Goal: Task Accomplishment & Management: Manage account settings

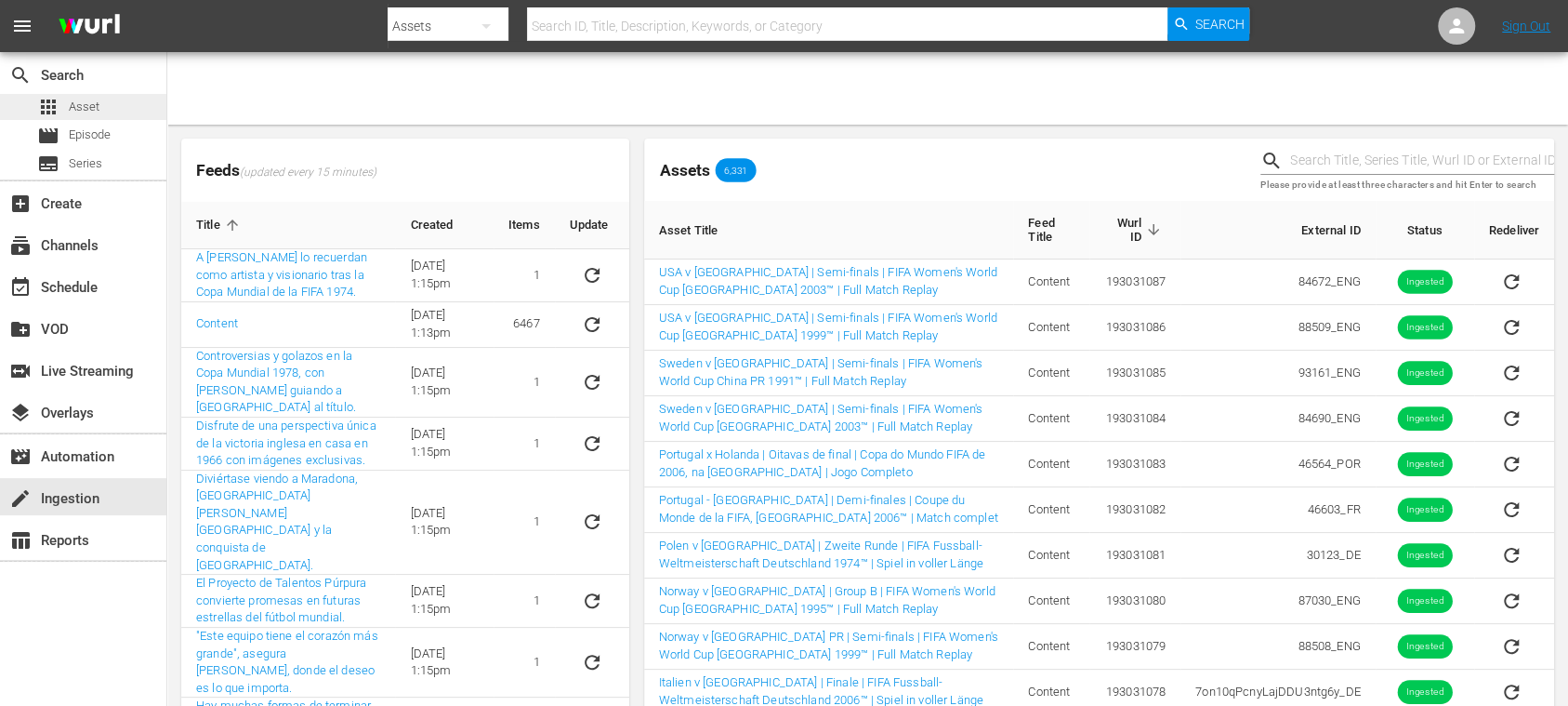
click at [93, 106] on span "Asset" at bounding box center [84, 107] width 31 height 19
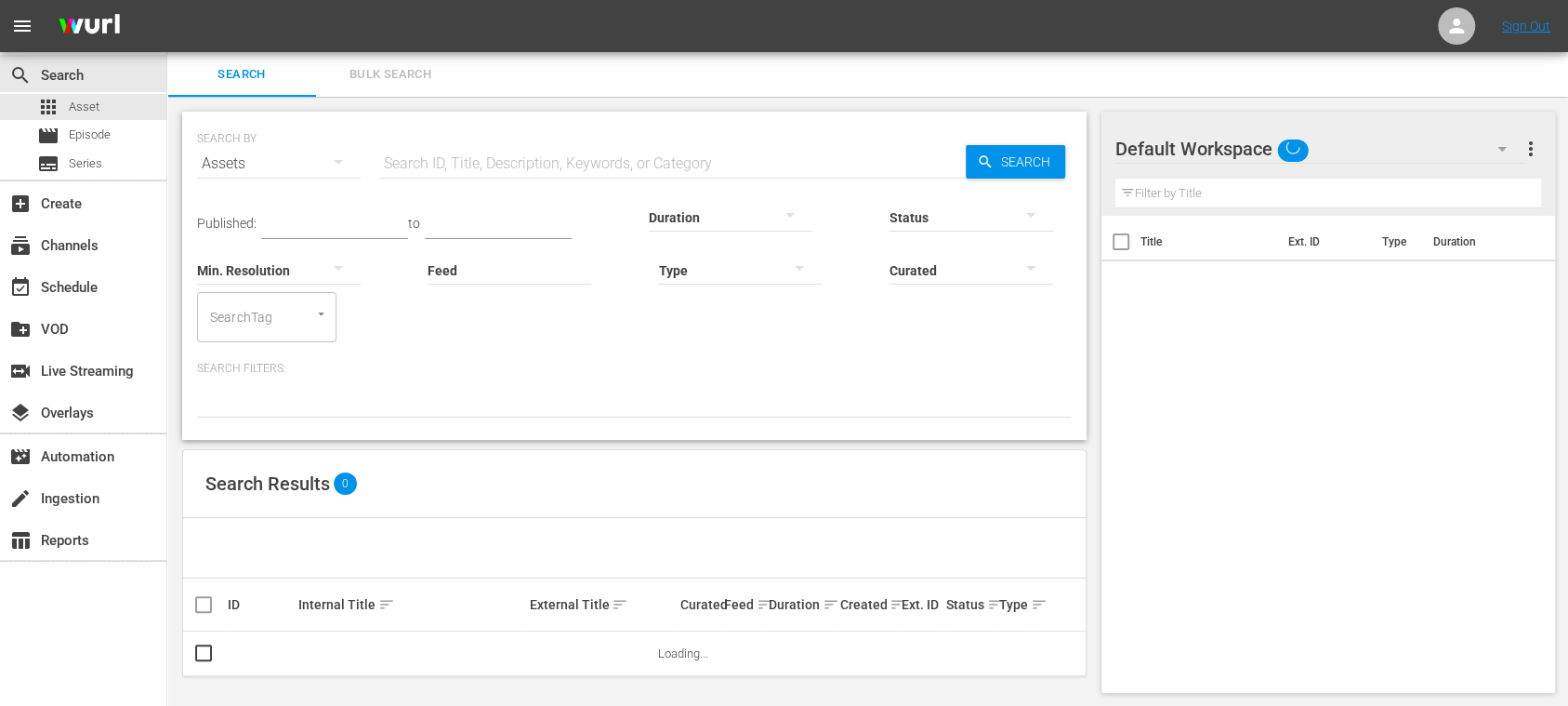
click at [416, 80] on span "Bulk Search" at bounding box center [390, 75] width 126 height 22
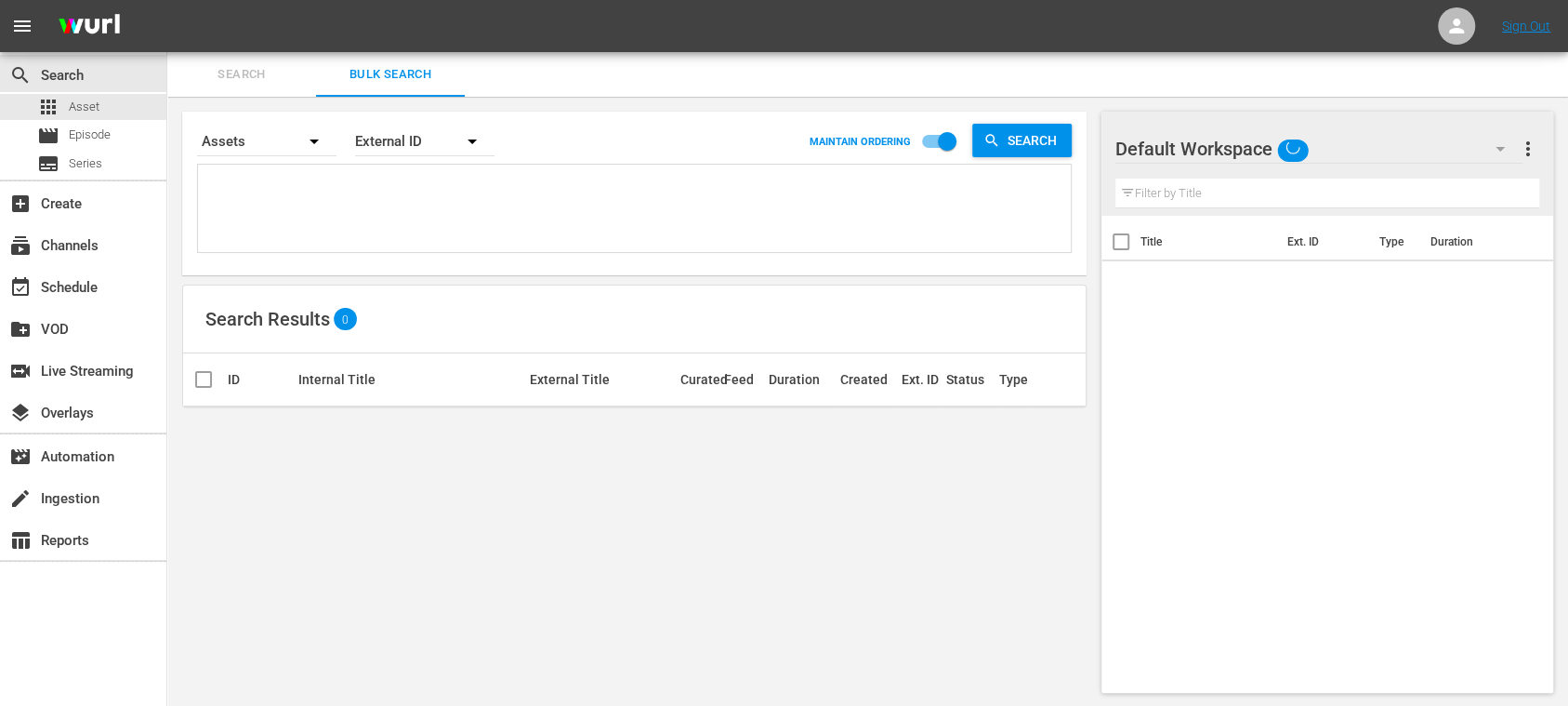
click at [353, 182] on textarea at bounding box center [636, 211] width 868 height 85
paste textarea "28868_DE 134765_DE 30123_DE 7on10qPcnyLajDDU3ntg6y_DE"
type textarea "28868_DE 134765_DE 30123_DE 7on10qPcnyLajDDU3ntg6y_DE"
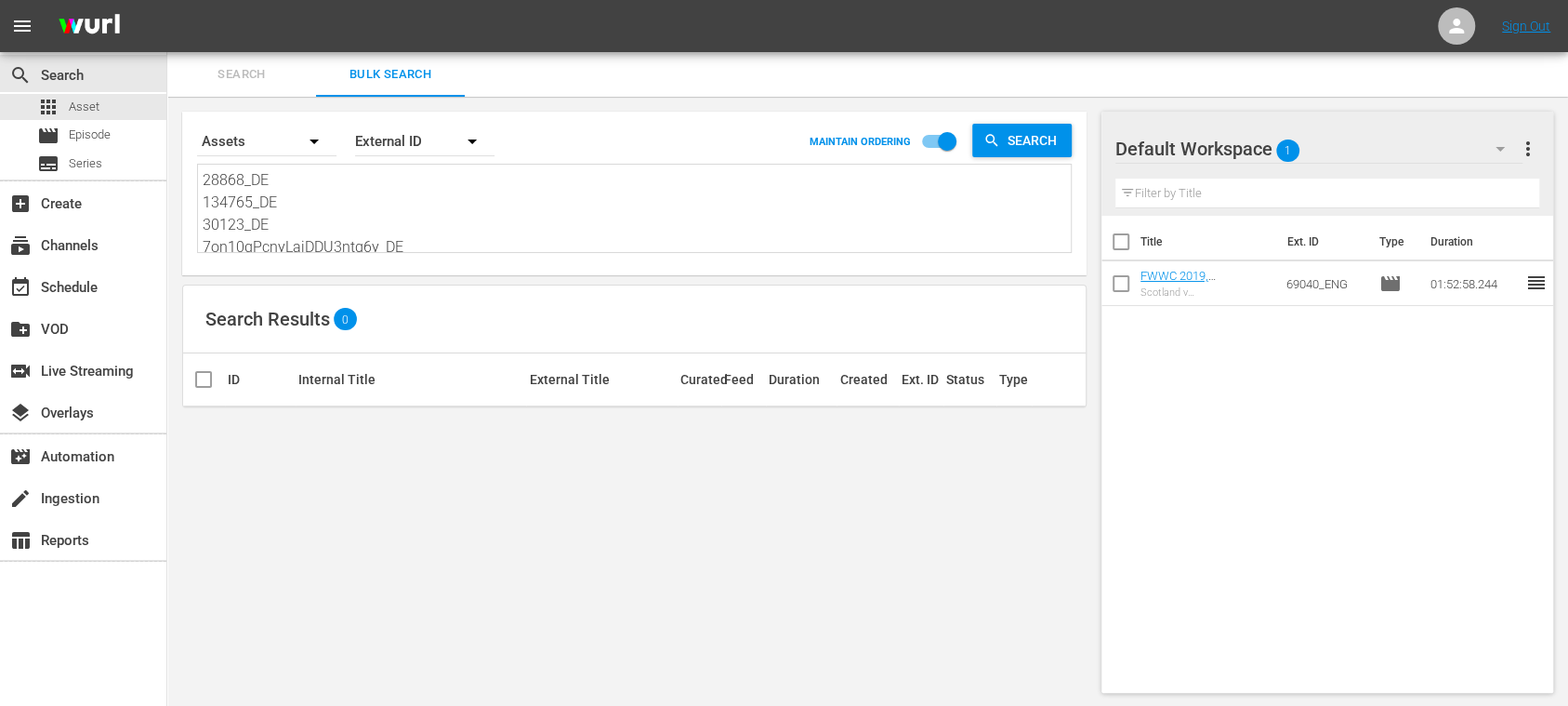
scroll to position [1, 0]
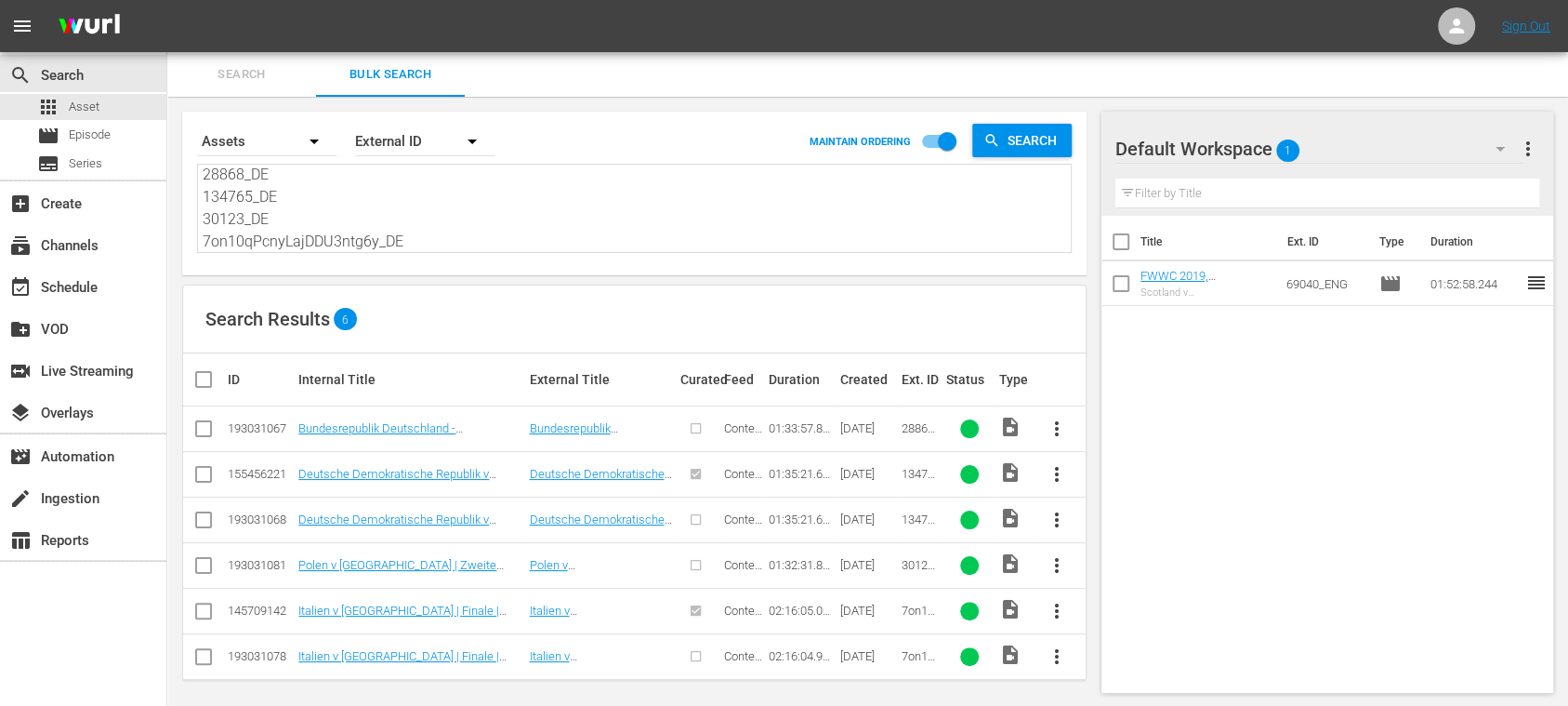
type textarea "28868_DE 134765_DE 30123_DE 7on10qPcnyLajDDU3ntg6y_DE"
click at [206, 383] on input "checkbox" at bounding box center [211, 379] width 38 height 23
checkbox input "true"
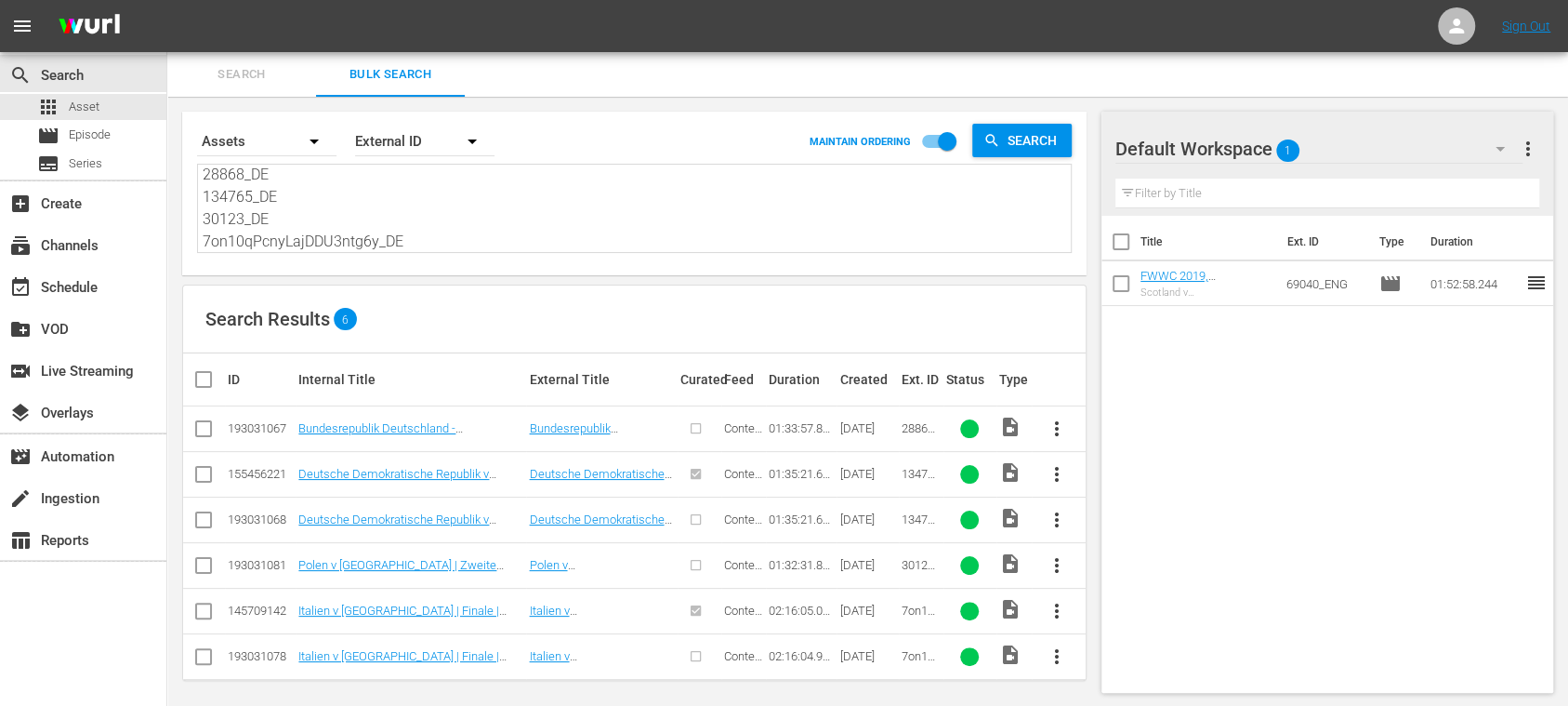
checkbox input "true"
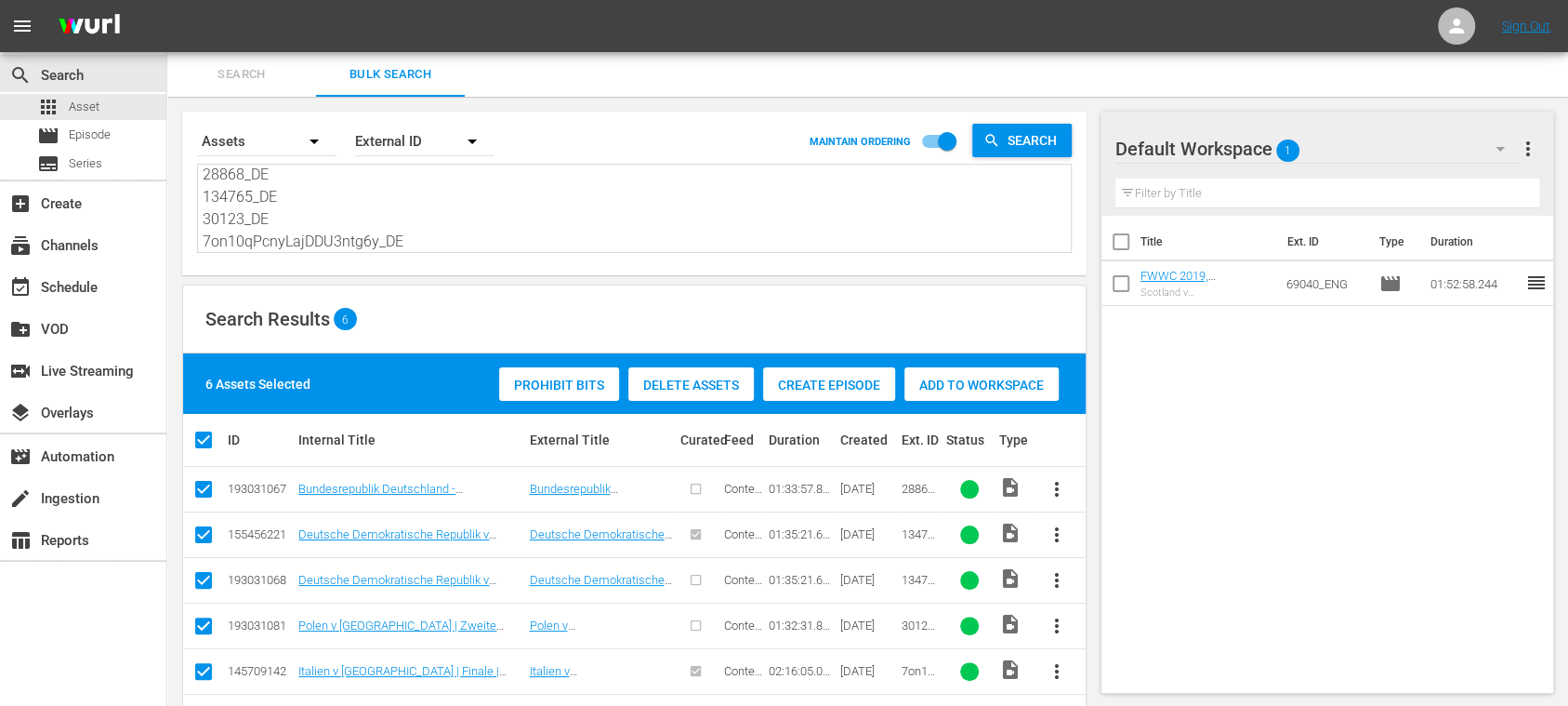
click at [204, 530] on input "checkbox" at bounding box center [203, 538] width 23 height 23
checkbox input "false"
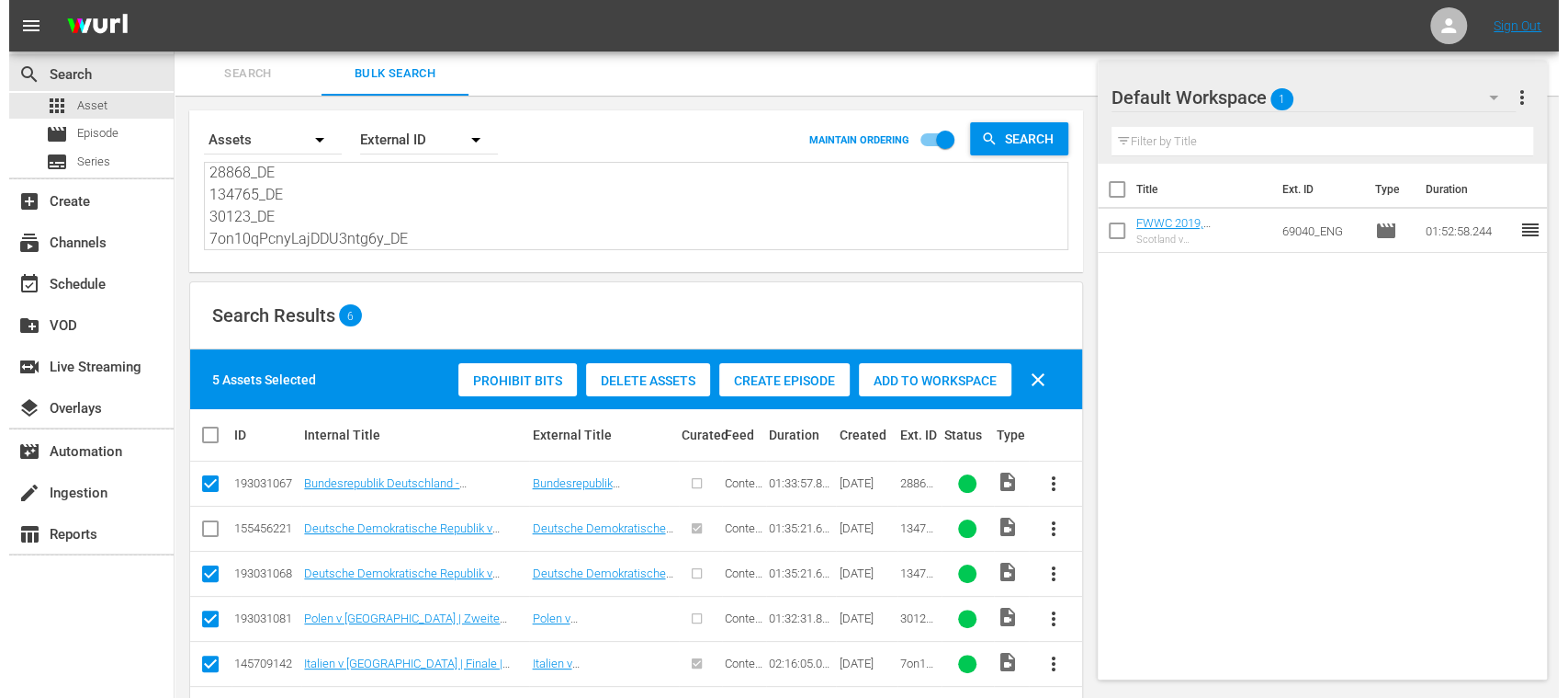
scroll to position [64, 0]
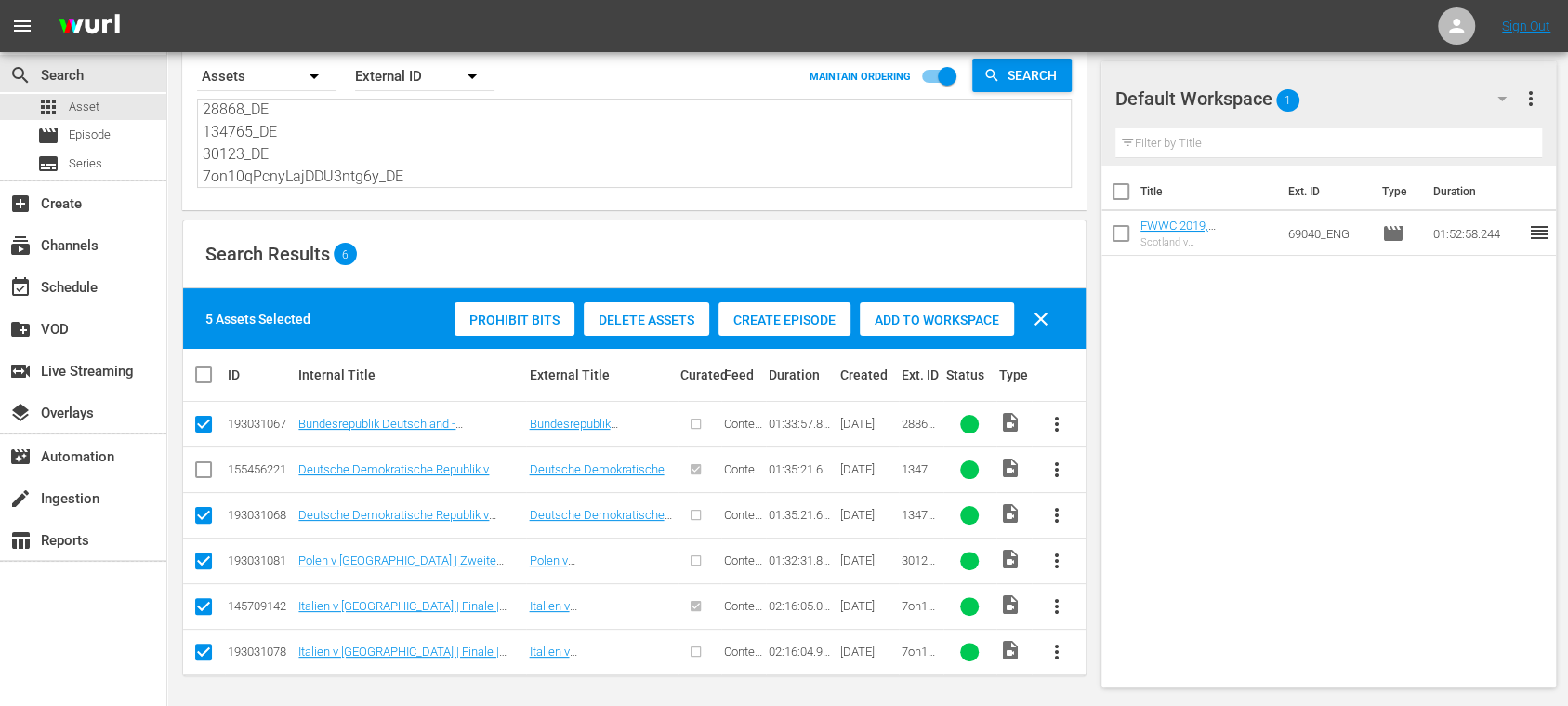
click at [198, 602] on input "checkbox" at bounding box center [203, 609] width 23 height 23
checkbox input "false"
click at [1536, 101] on span "more_vert" at bounding box center [1530, 99] width 23 height 23
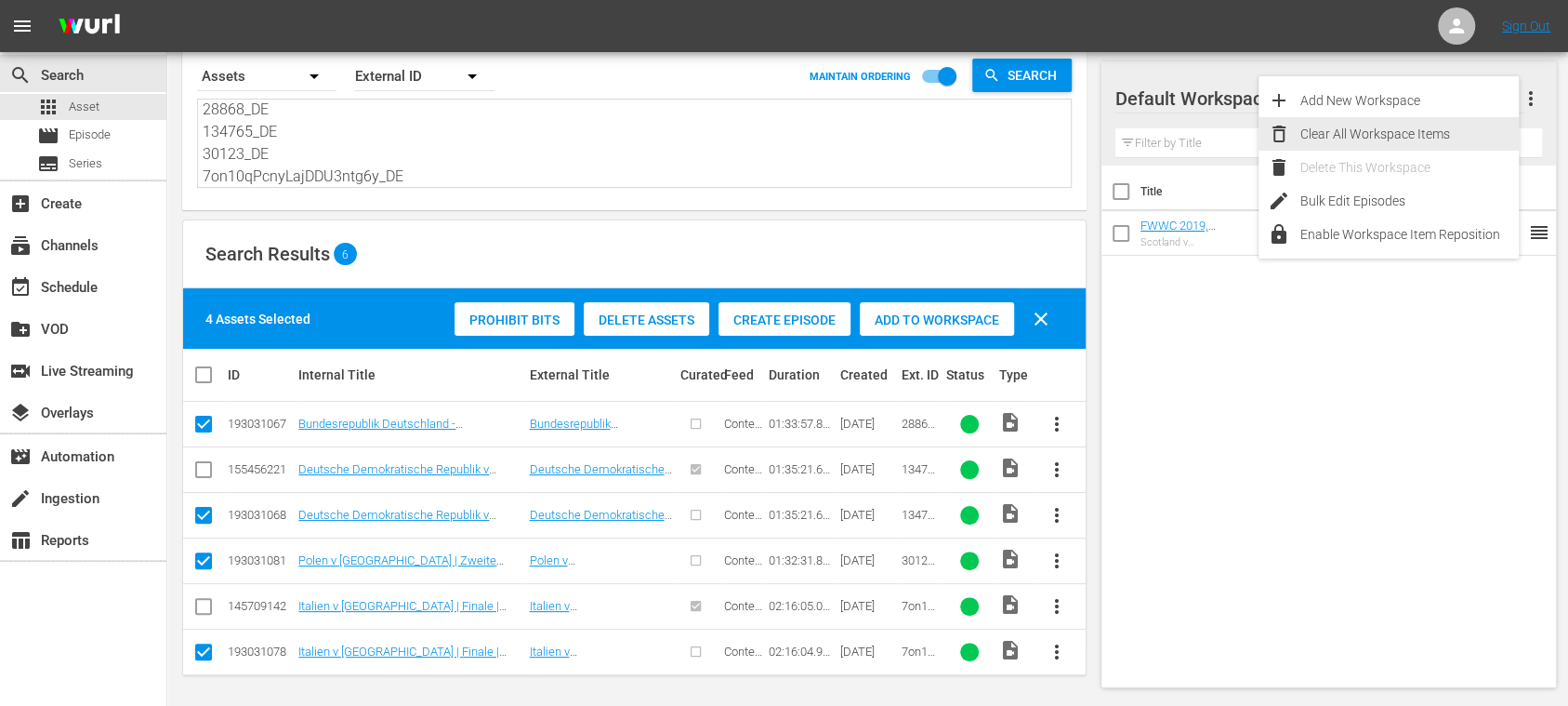
click at [1385, 132] on div "Clear All Workspace Items" at bounding box center [1409, 134] width 218 height 34
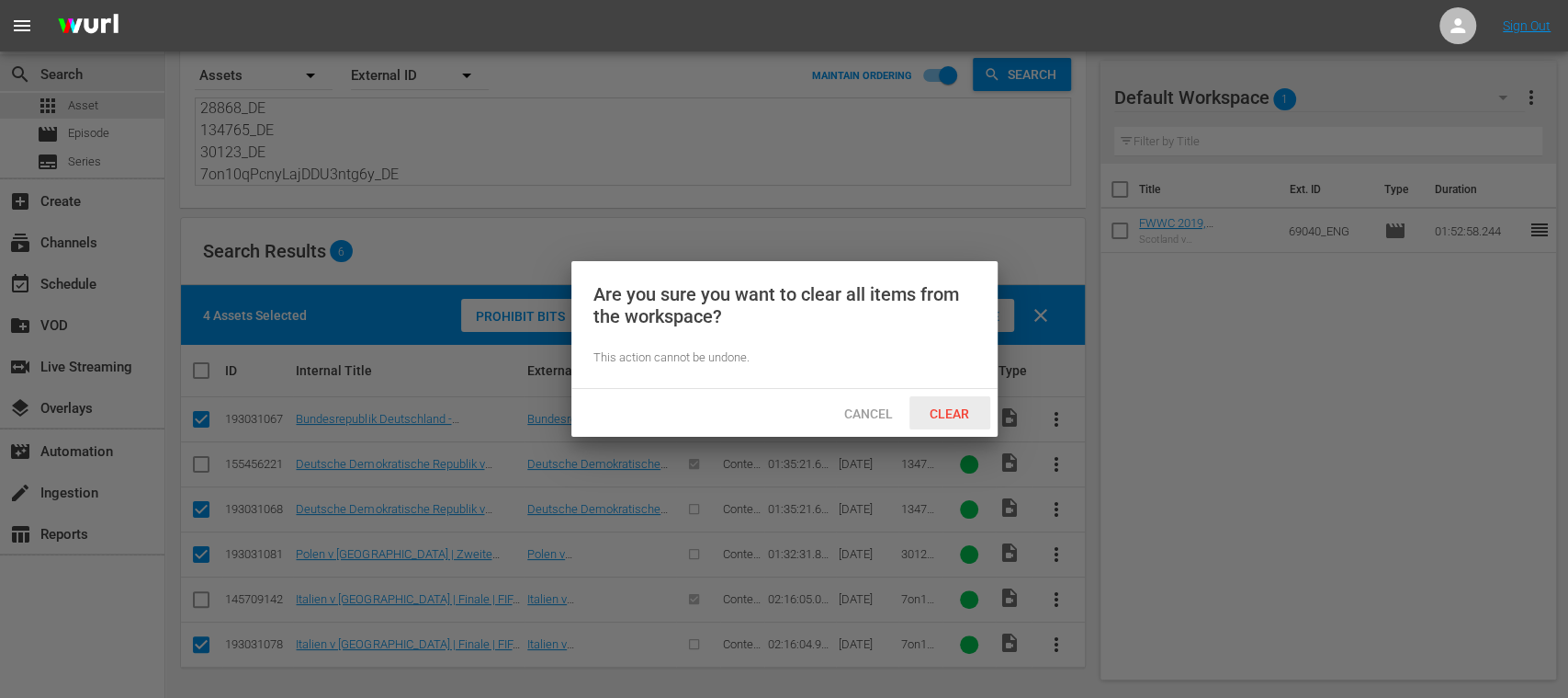
click at [935, 404] on div "Clear" at bounding box center [949, 413] width 81 height 34
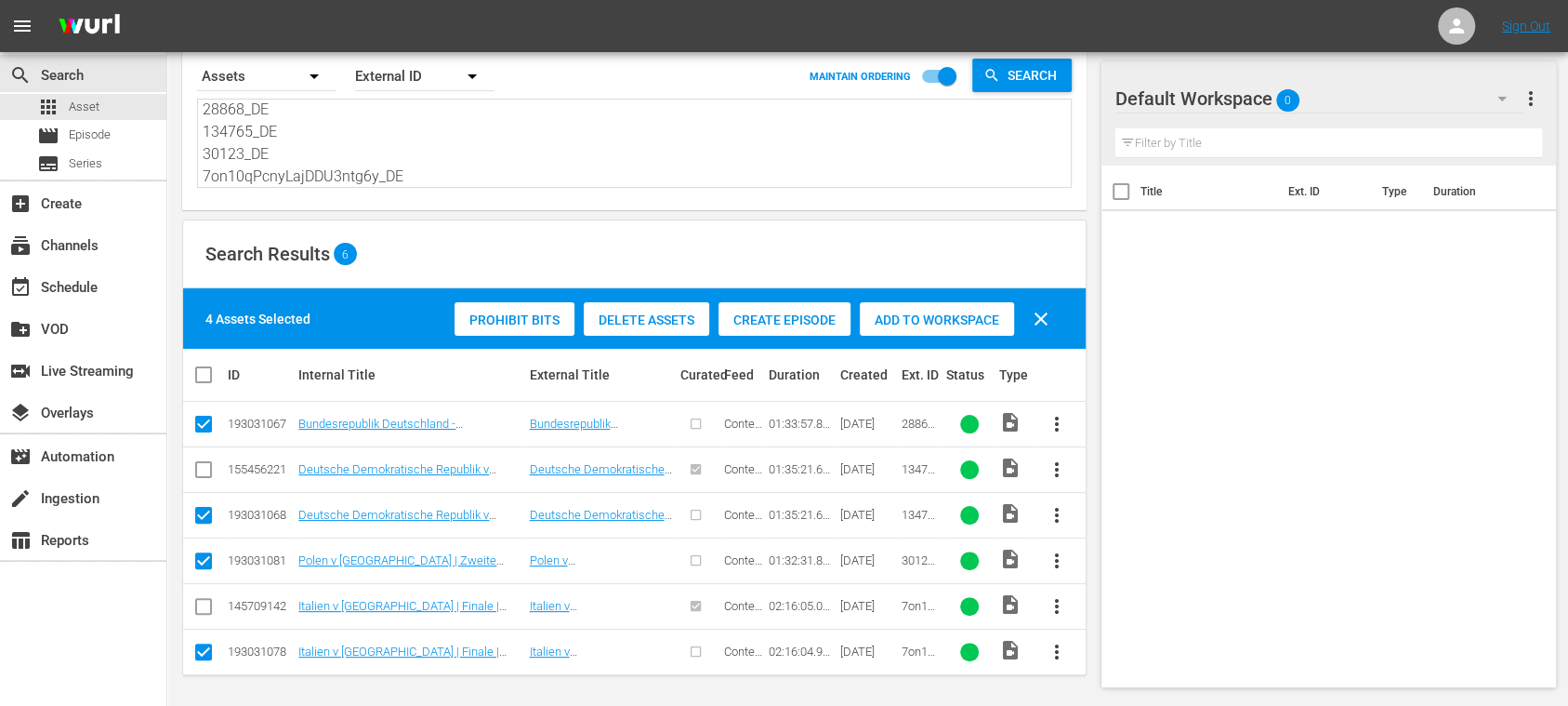
click at [785, 321] on span "Create Episode" at bounding box center [785, 319] width 132 height 15
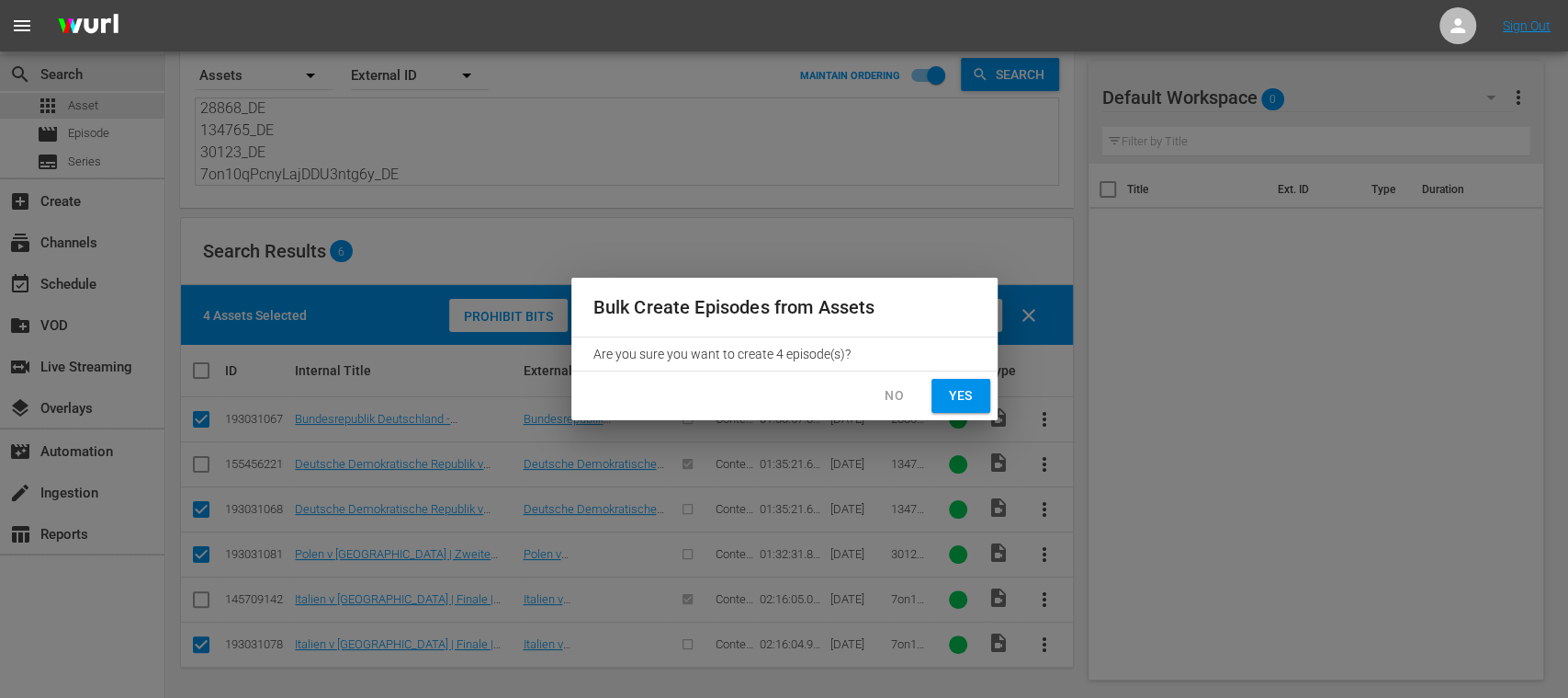
click at [959, 396] on span "Yes" at bounding box center [961, 396] width 29 height 23
checkbox input "false"
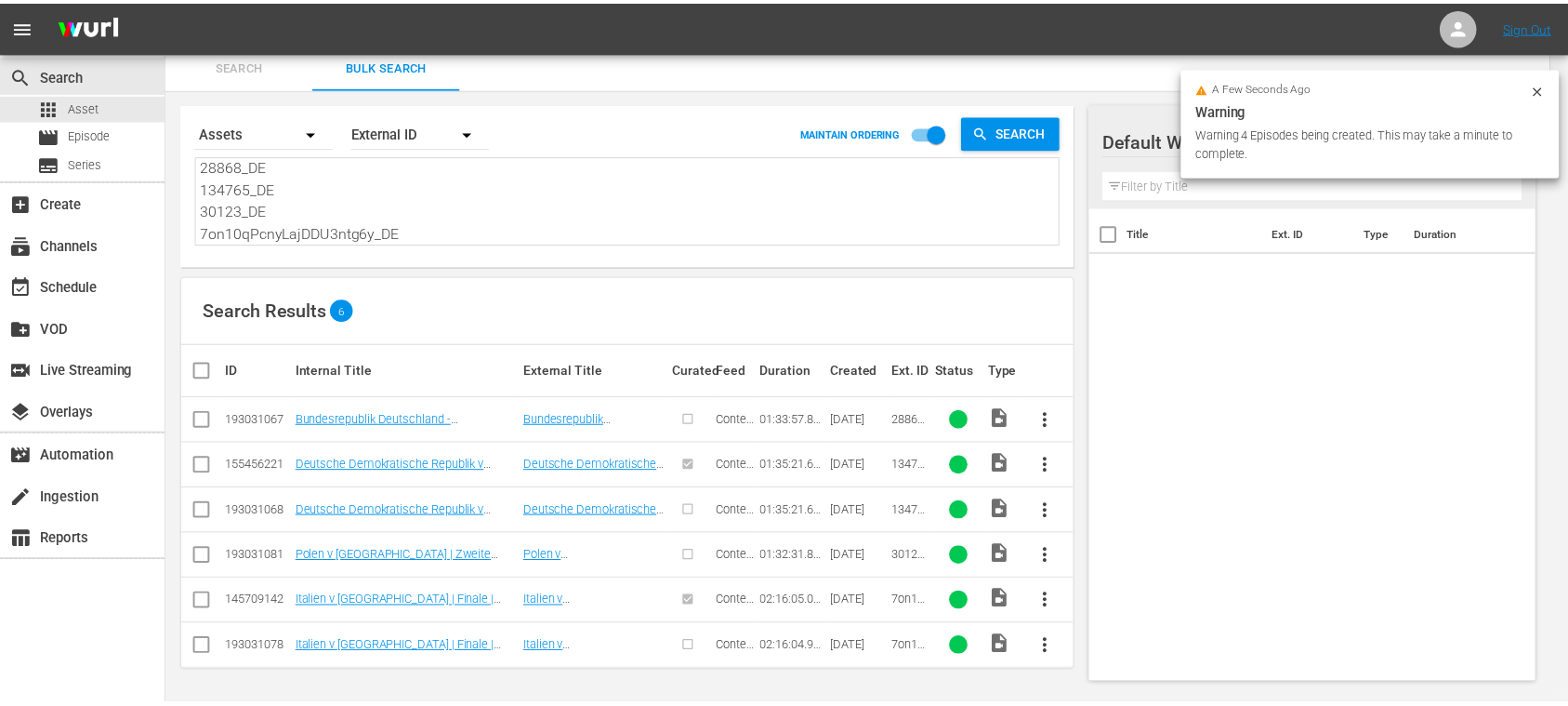
scroll to position [6, 0]
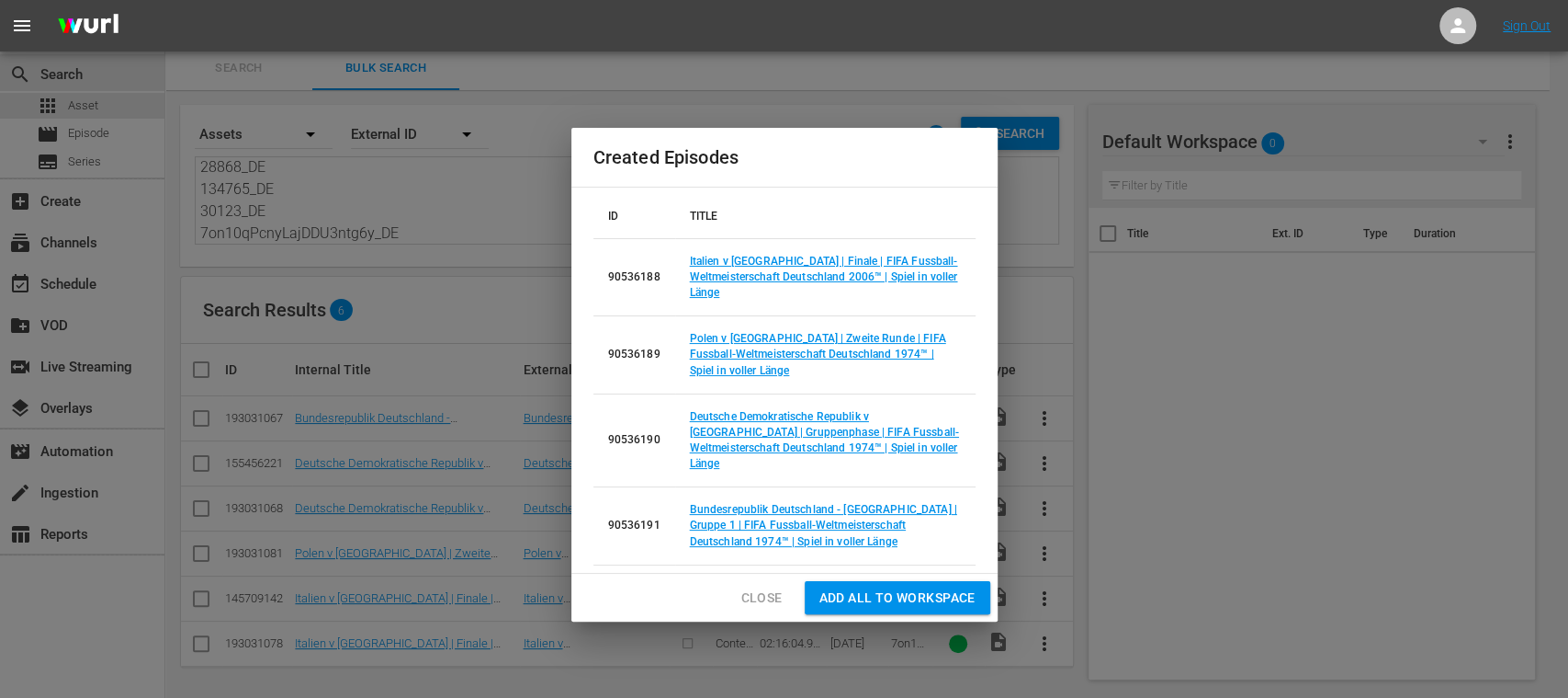
click at [939, 594] on span "Add all to Workspace" at bounding box center [898, 598] width 156 height 23
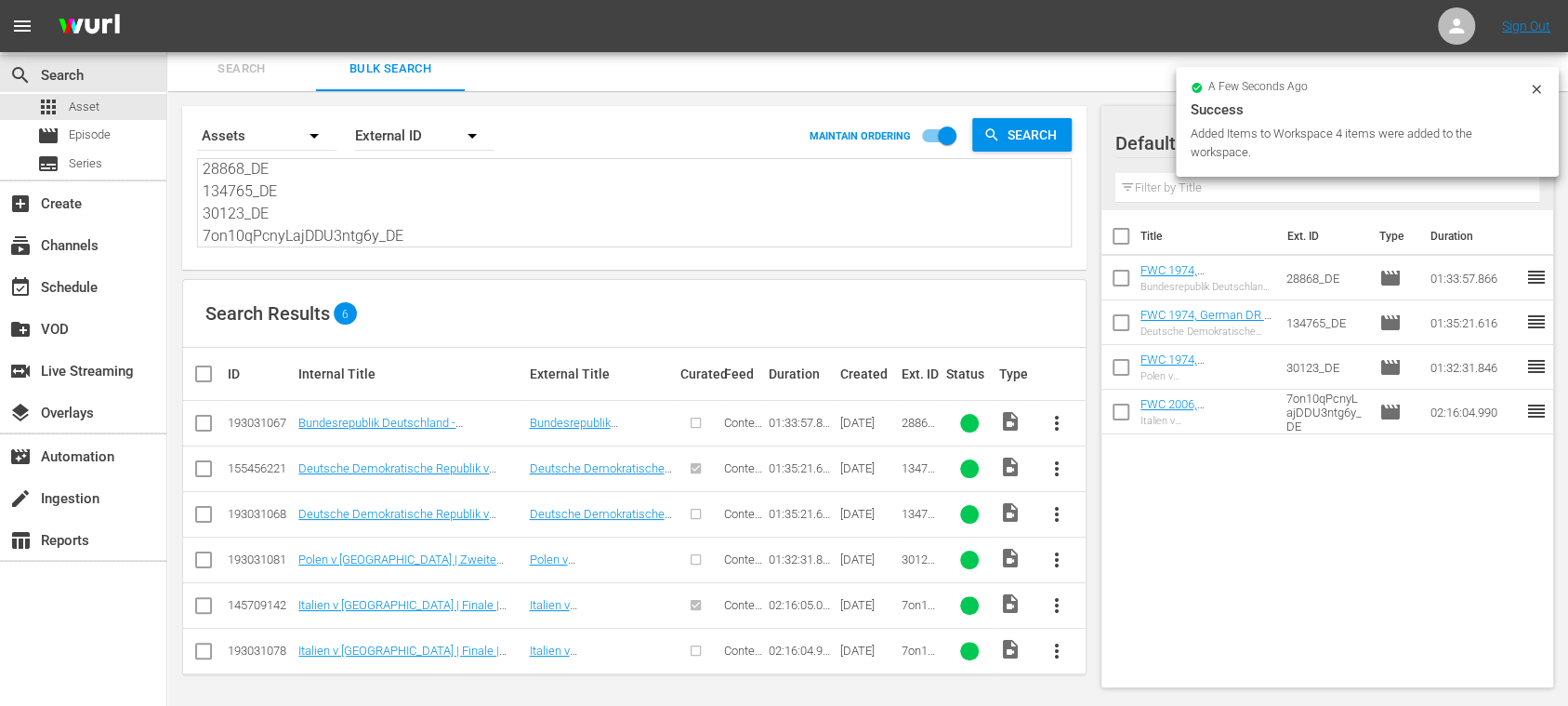
click at [1536, 88] on icon at bounding box center [1536, 89] width 15 height 15
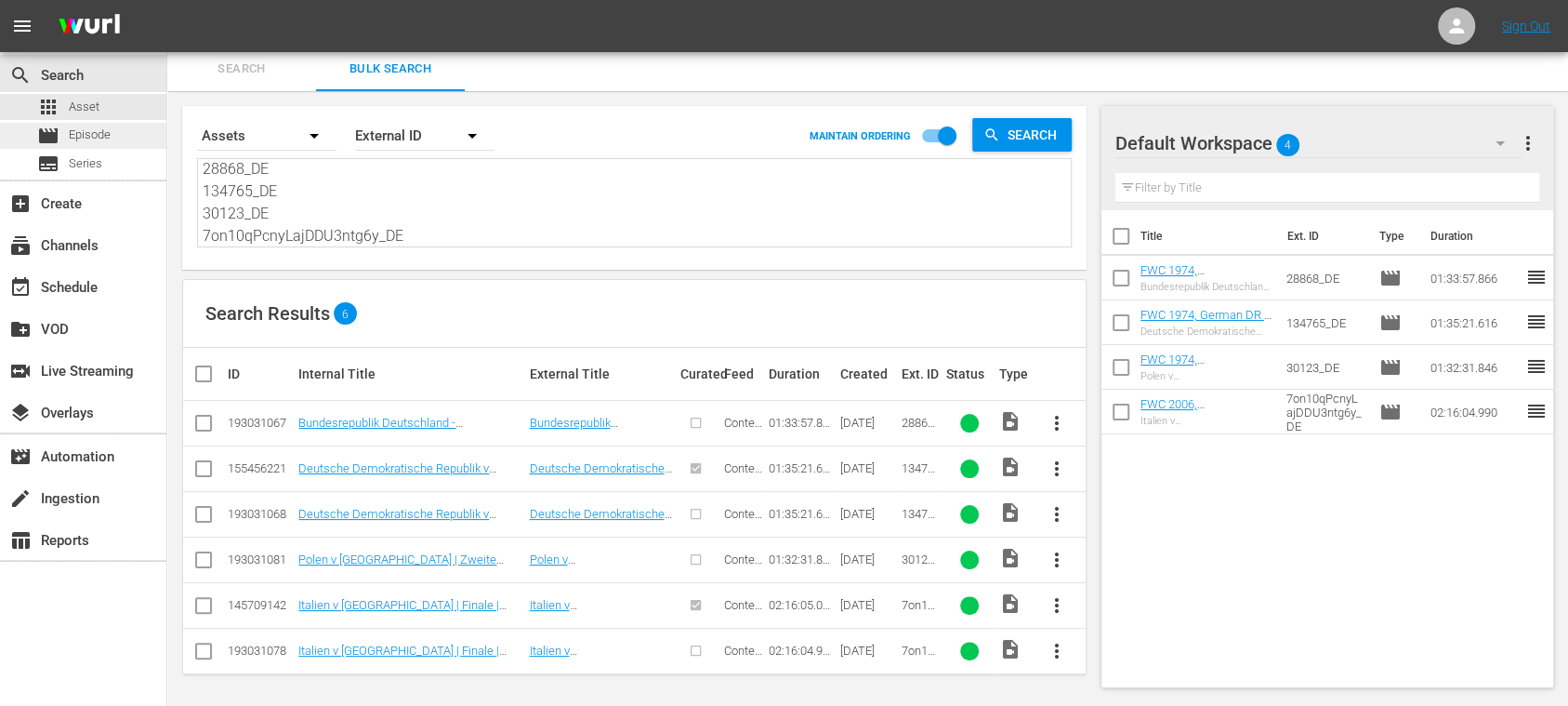
click at [106, 135] on span "Episode" at bounding box center [90, 134] width 41 height 19
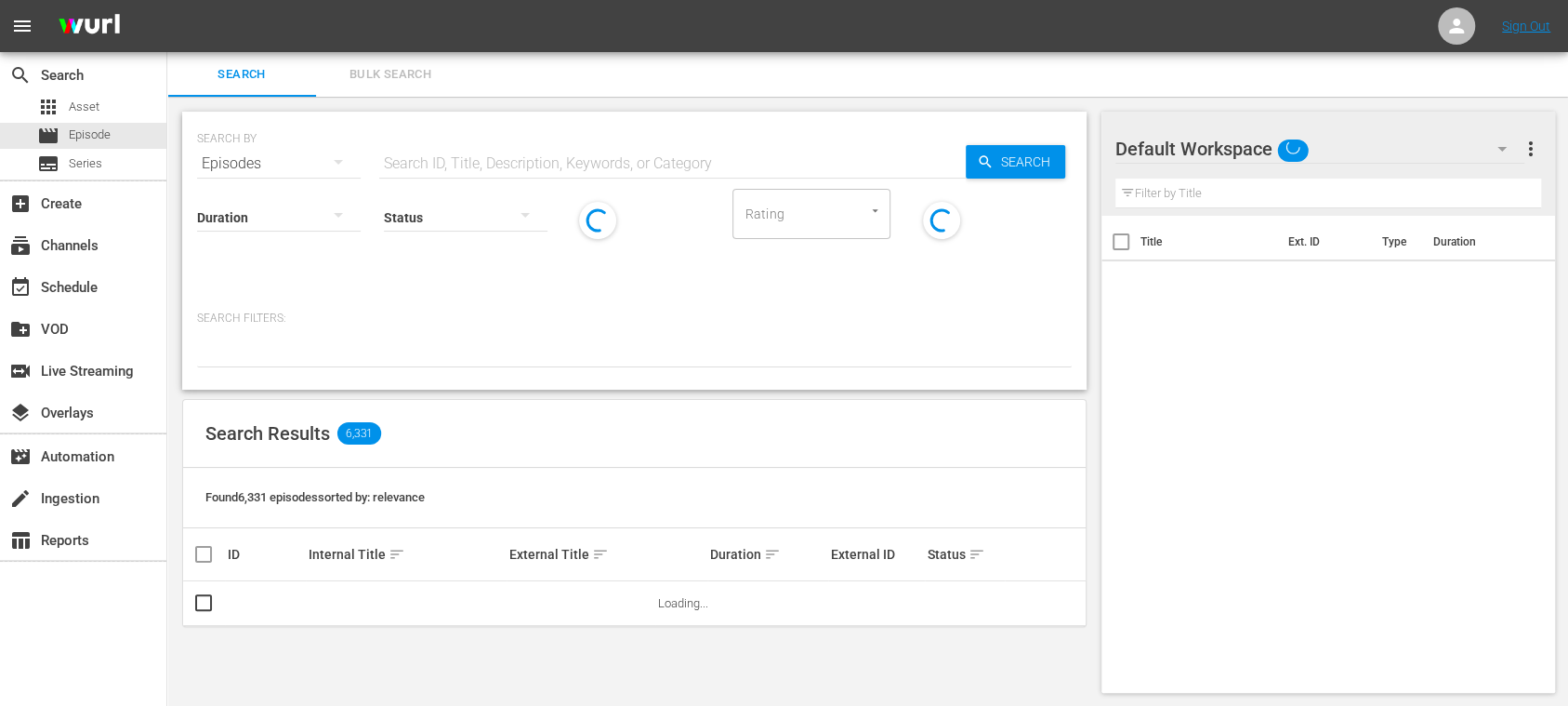
click at [375, 66] on span "Bulk Search" at bounding box center [390, 75] width 126 height 22
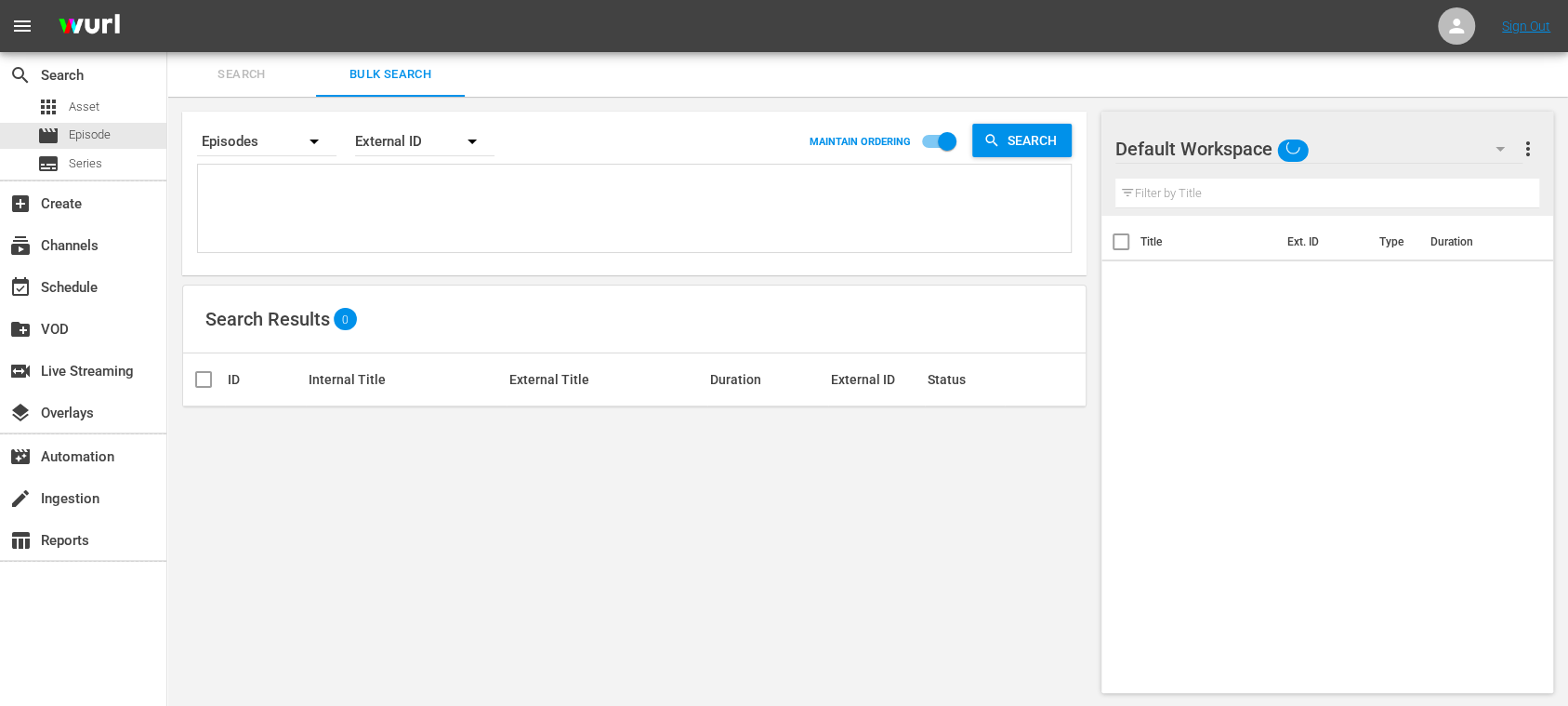
click at [370, 193] on textarea at bounding box center [636, 211] width 868 height 85
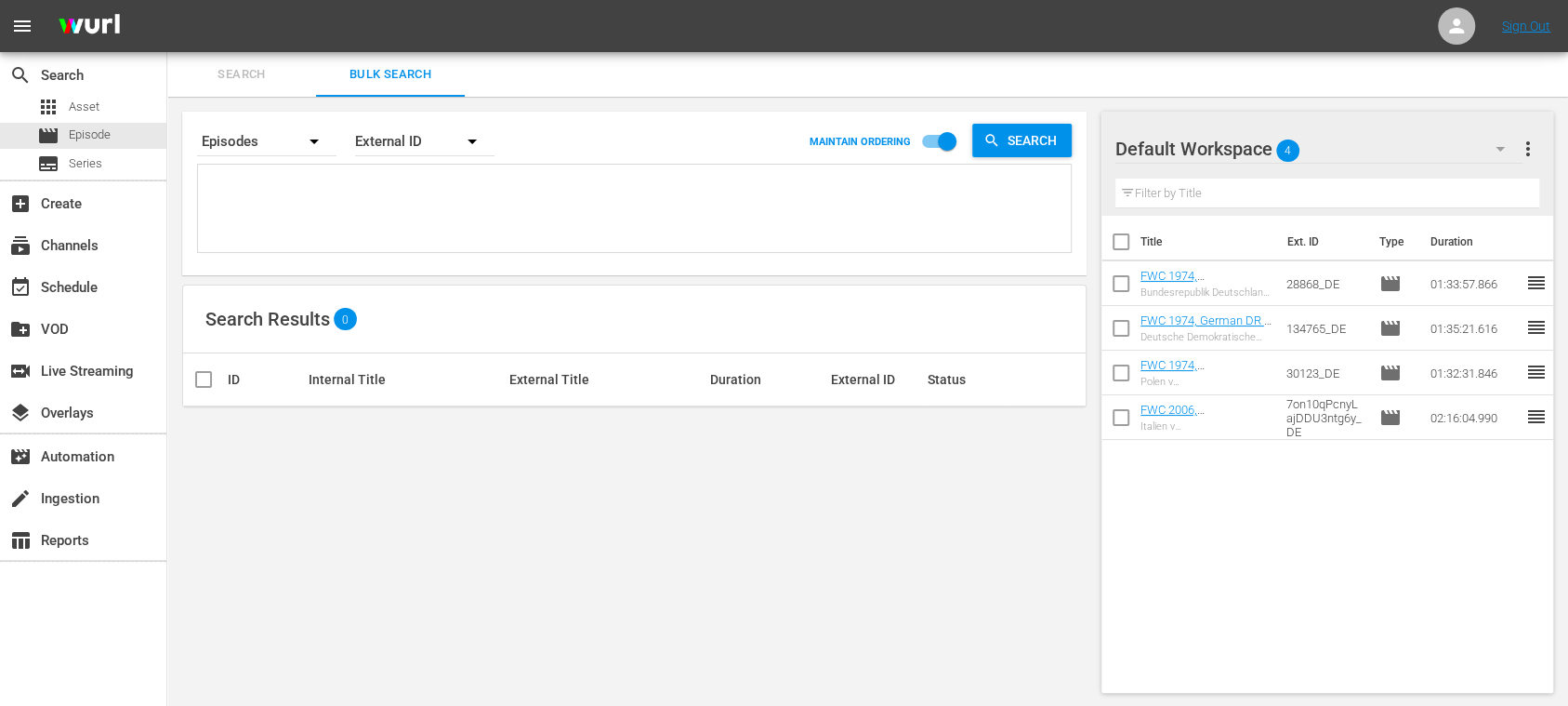
paste textarea "28868_DE 134765_DE 30123_DE 7on10qPcnyLajDDU3ntg6y_DE"
type textarea "28868_DE 134765_DE 30123_DE 7on10qPcnyLajDDU3ntg6y_DE"
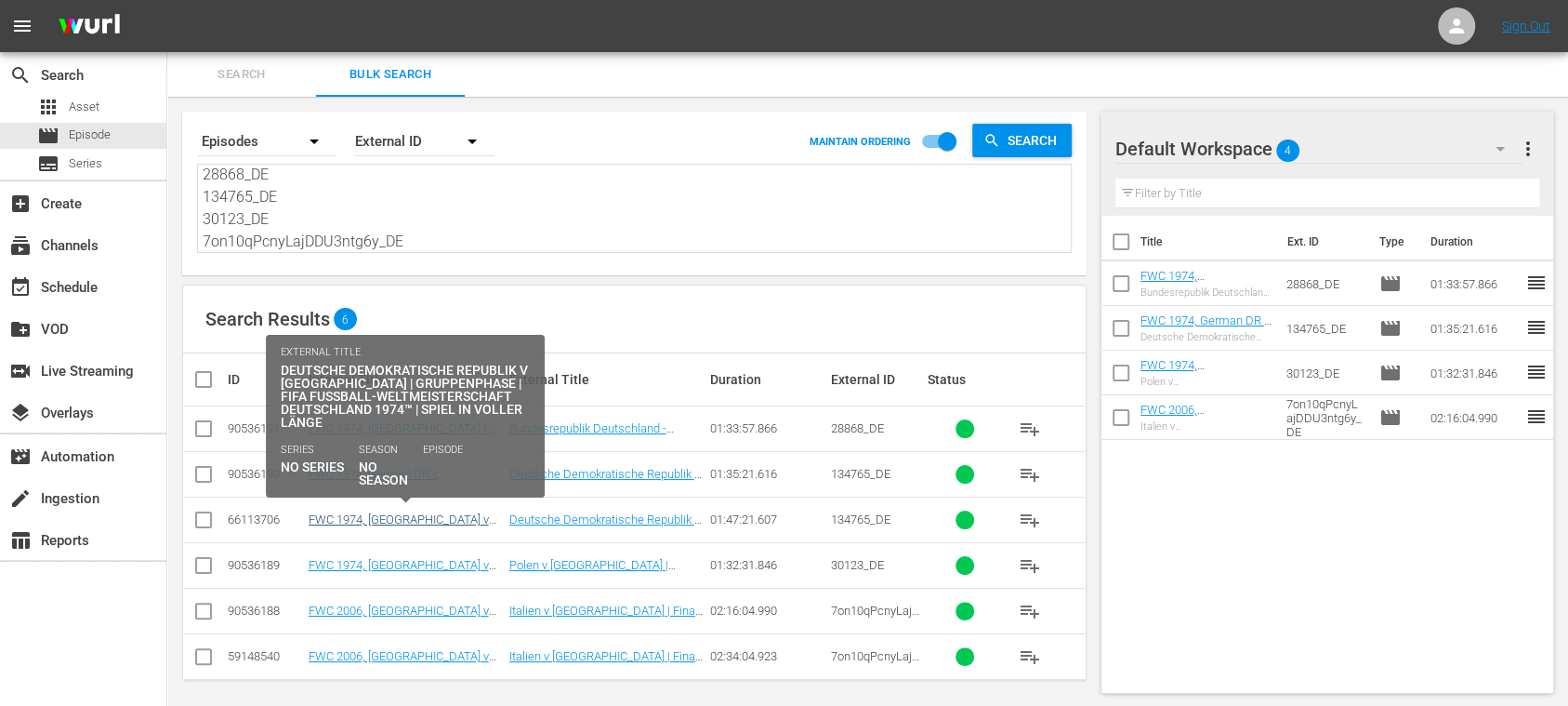
type textarea "28868_DE 134765_DE 30123_DE 7on10qPcnyLajDDU3ntg6y_DE"
click at [411, 518] on link "FWC 1974, East Germany v West Germany (DE)" at bounding box center [399, 533] width 181 height 41
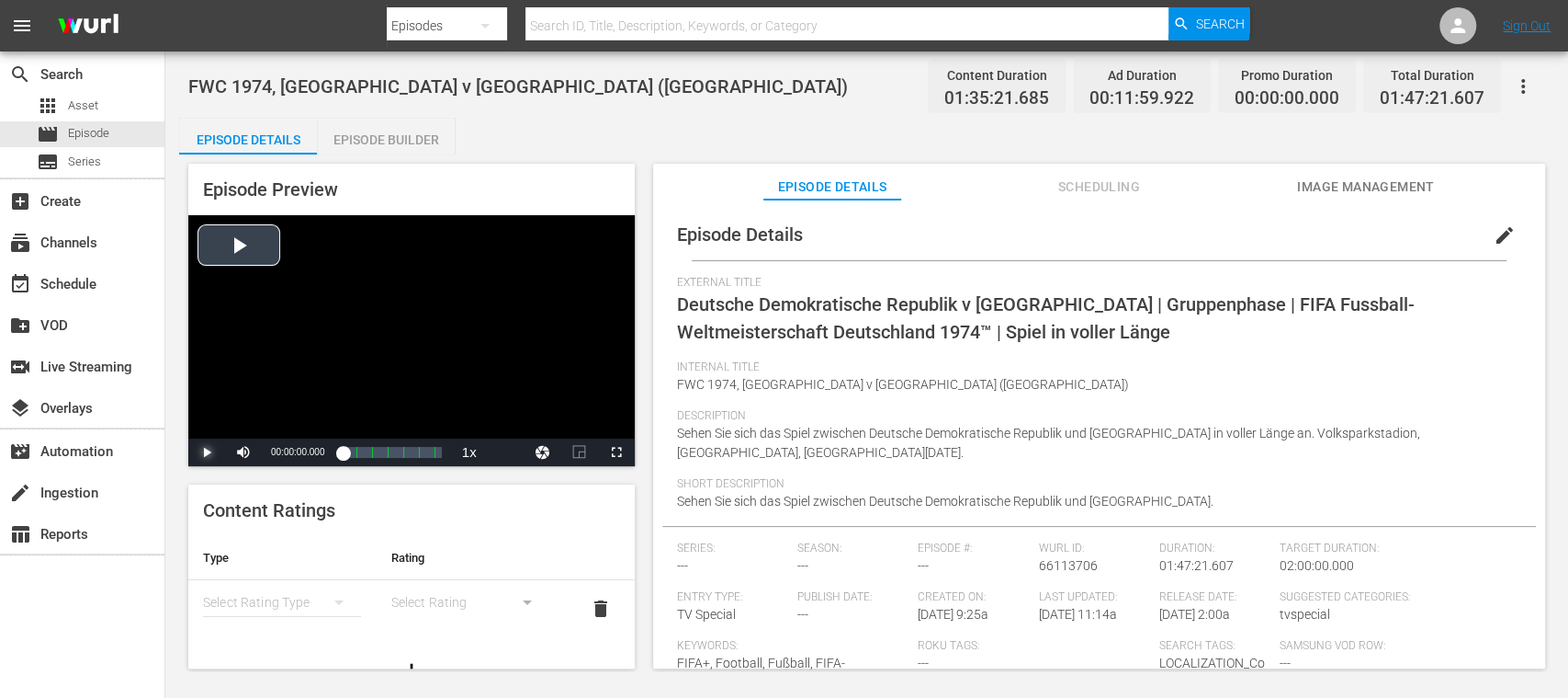
click at [207, 452] on span "Video Player" at bounding box center [207, 452] width 0 height 0
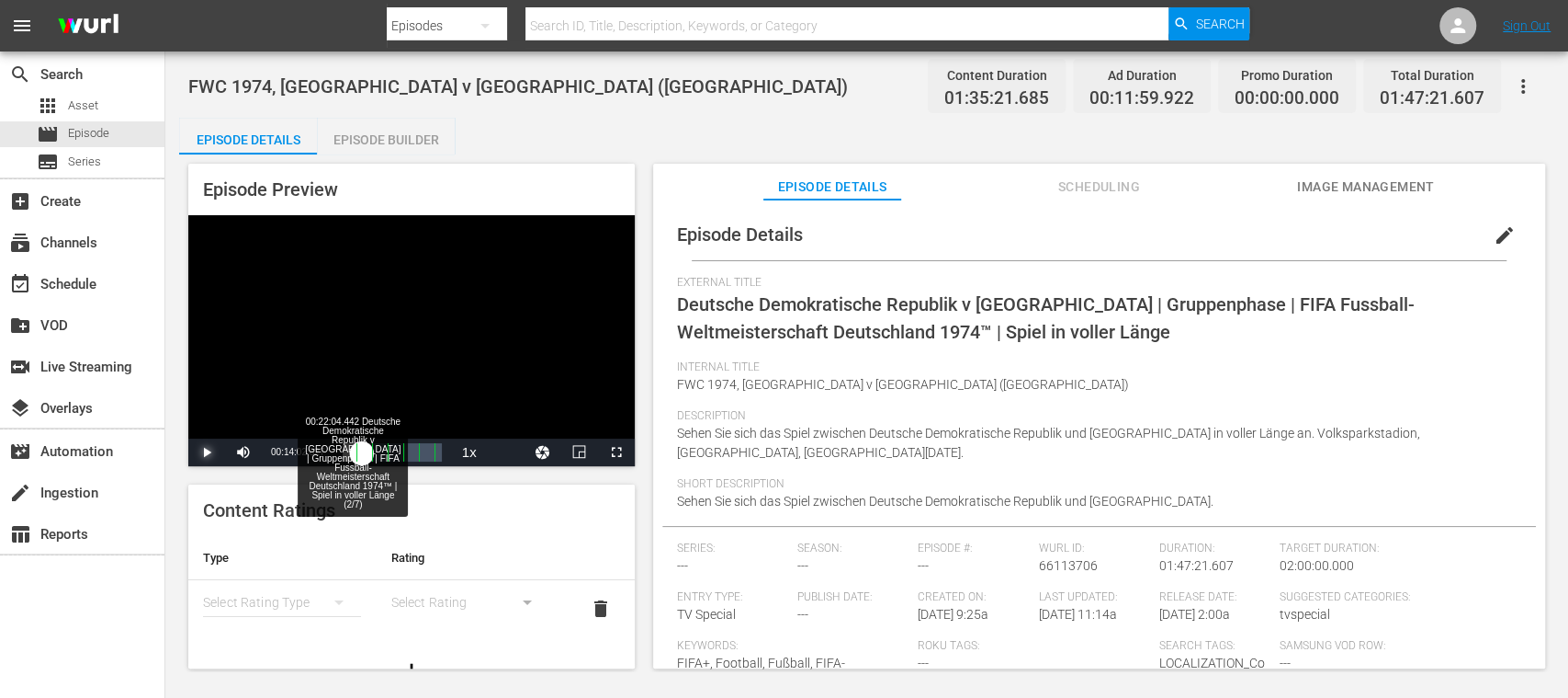
click at [362, 454] on div "00:00:07.829" at bounding box center [352, 452] width 20 height 19
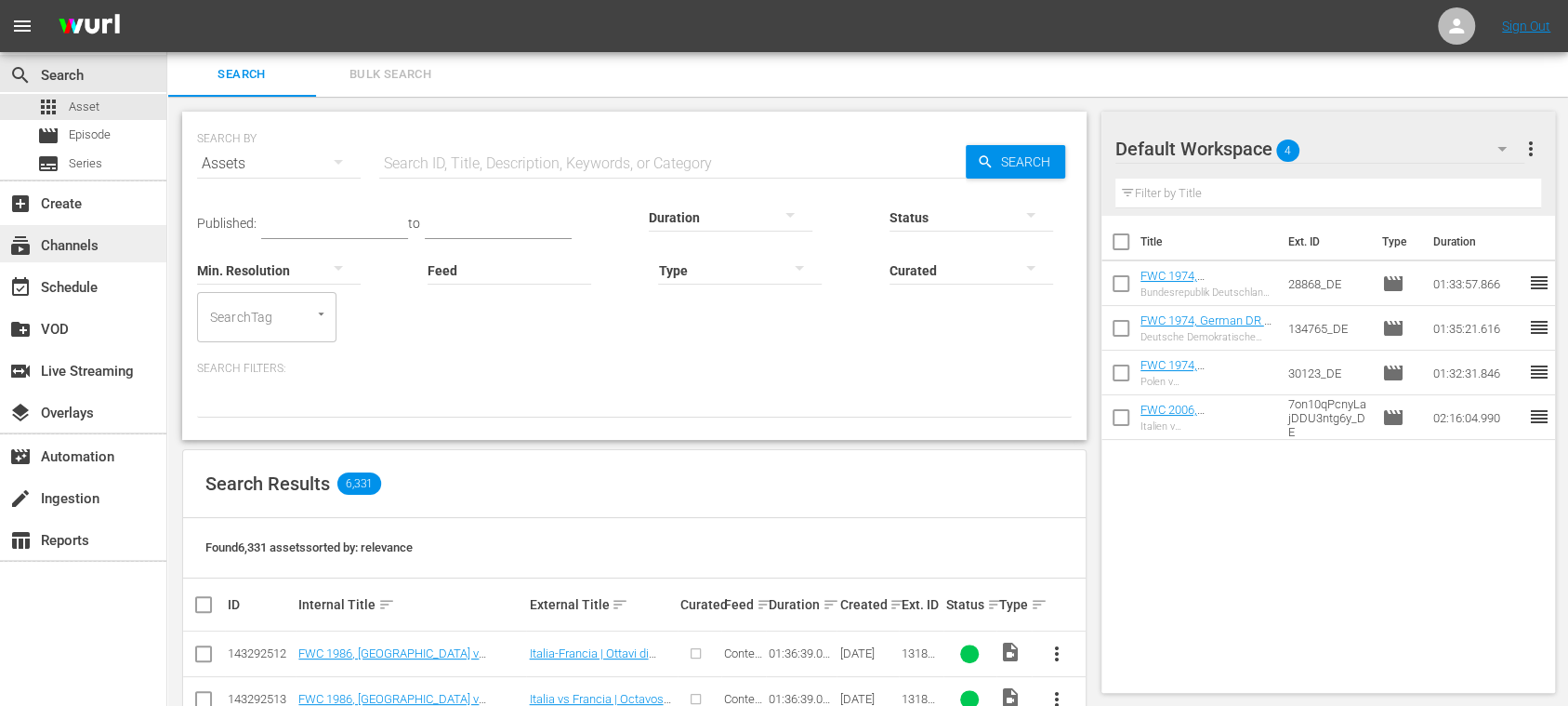
click at [104, 250] on div "subscriptions Channels" at bounding box center [83, 244] width 167 height 38
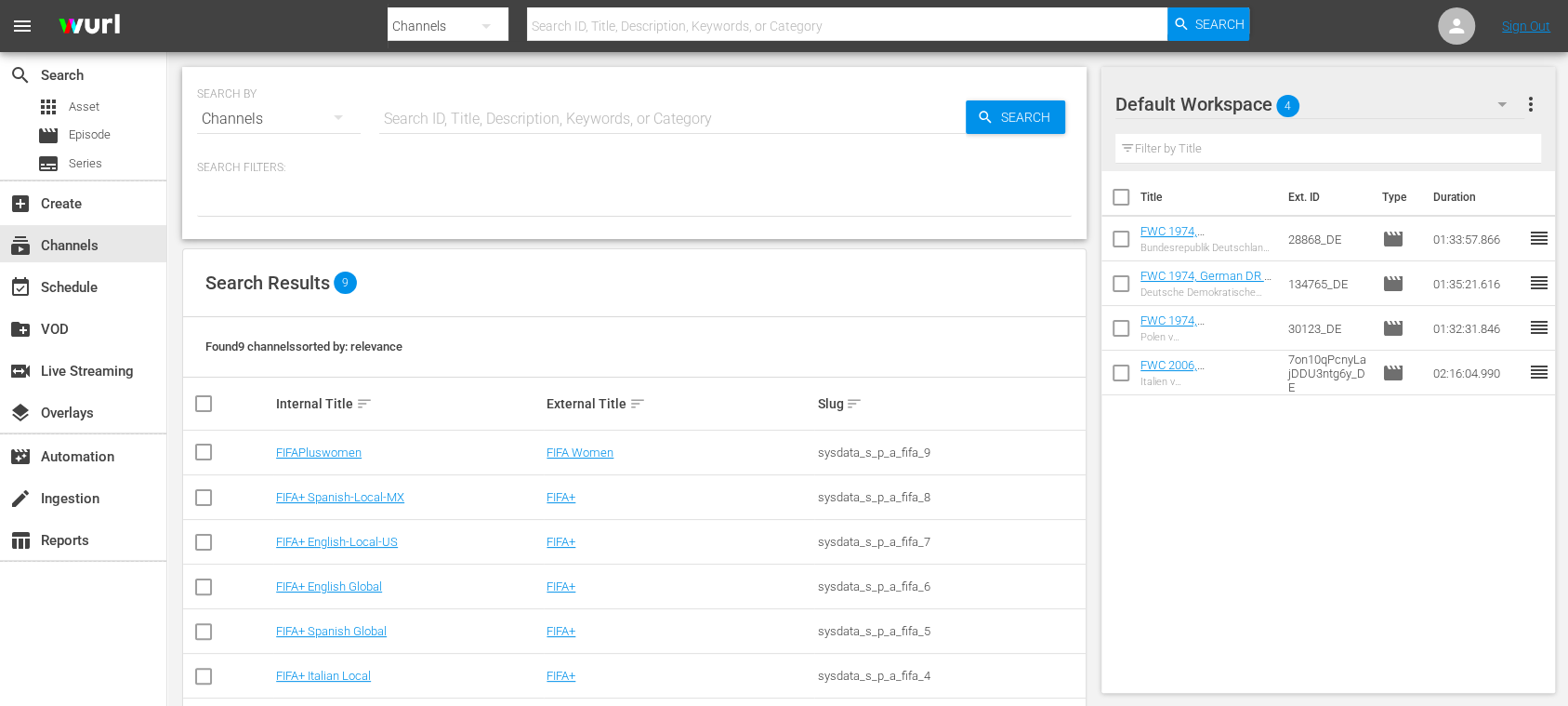
scroll to position [160, 0]
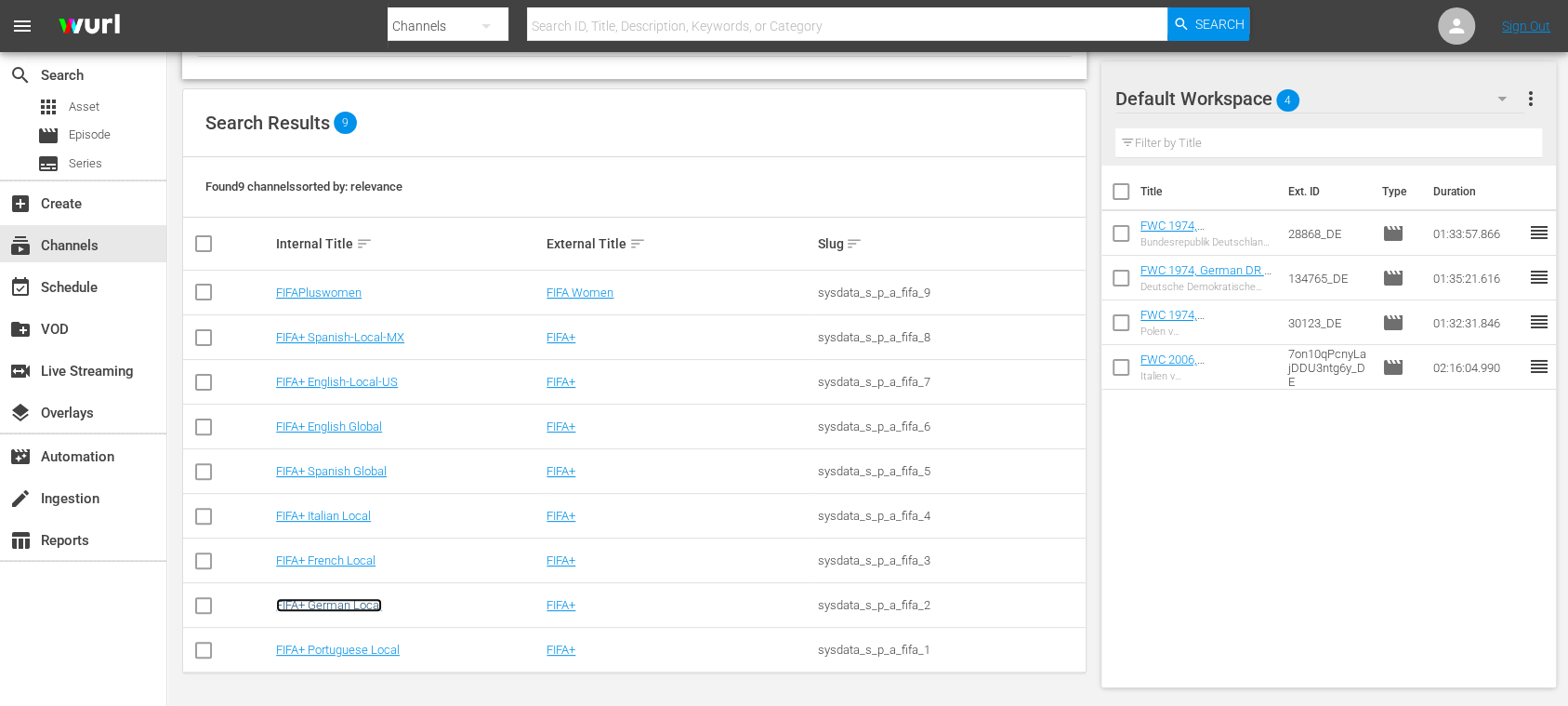
click at [373, 605] on link "FIFA+ German Local" at bounding box center [329, 604] width 106 height 14
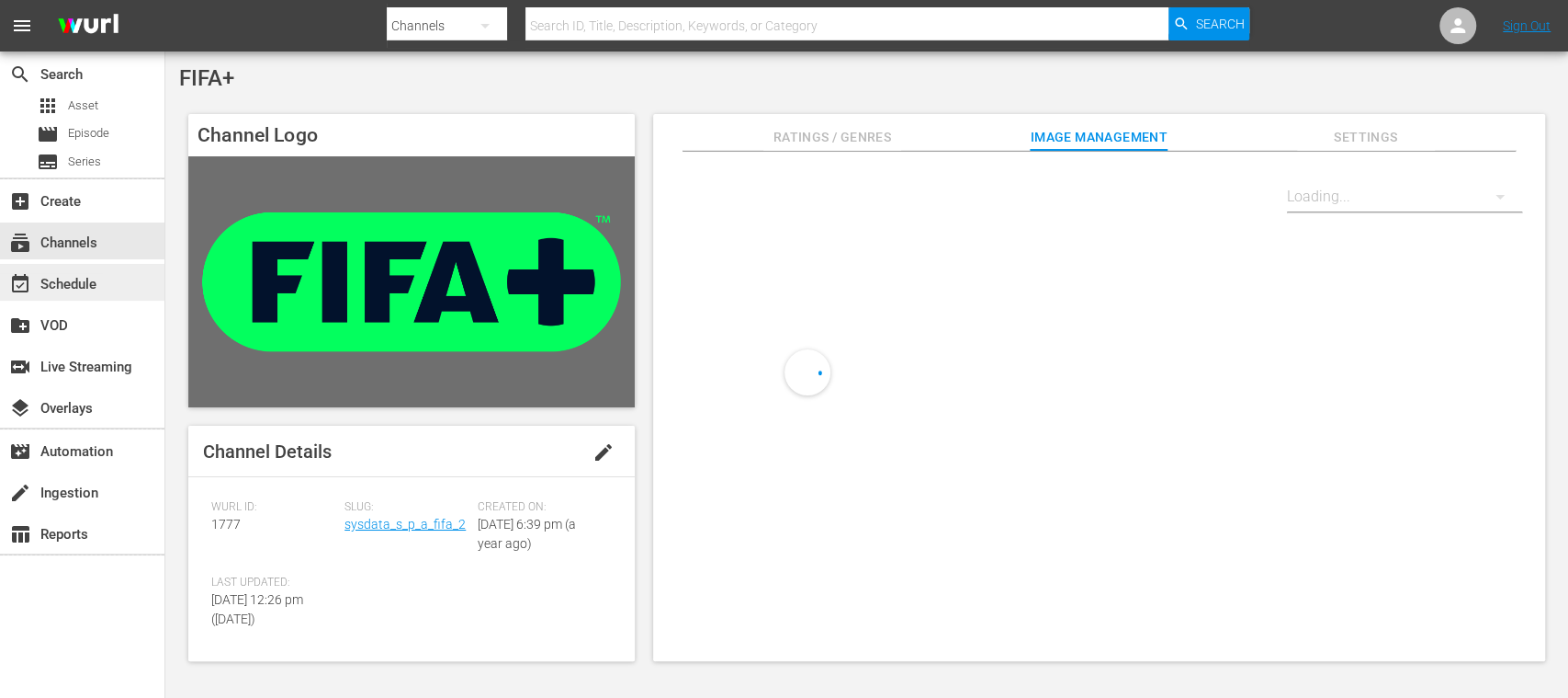
click at [100, 285] on div "event_available Schedule" at bounding box center [51, 281] width 102 height 17
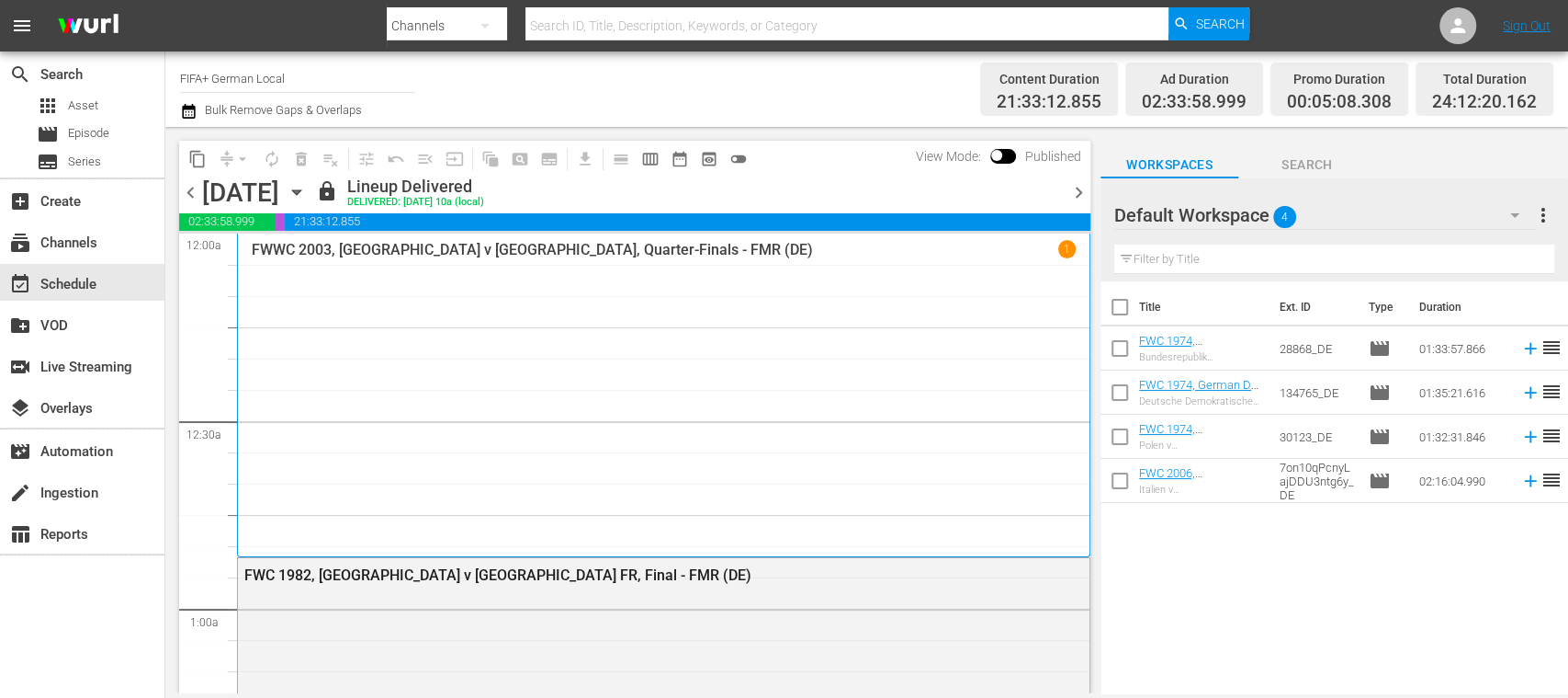
click at [1080, 191] on span "chevron_right" at bounding box center [1079, 192] width 23 height 23
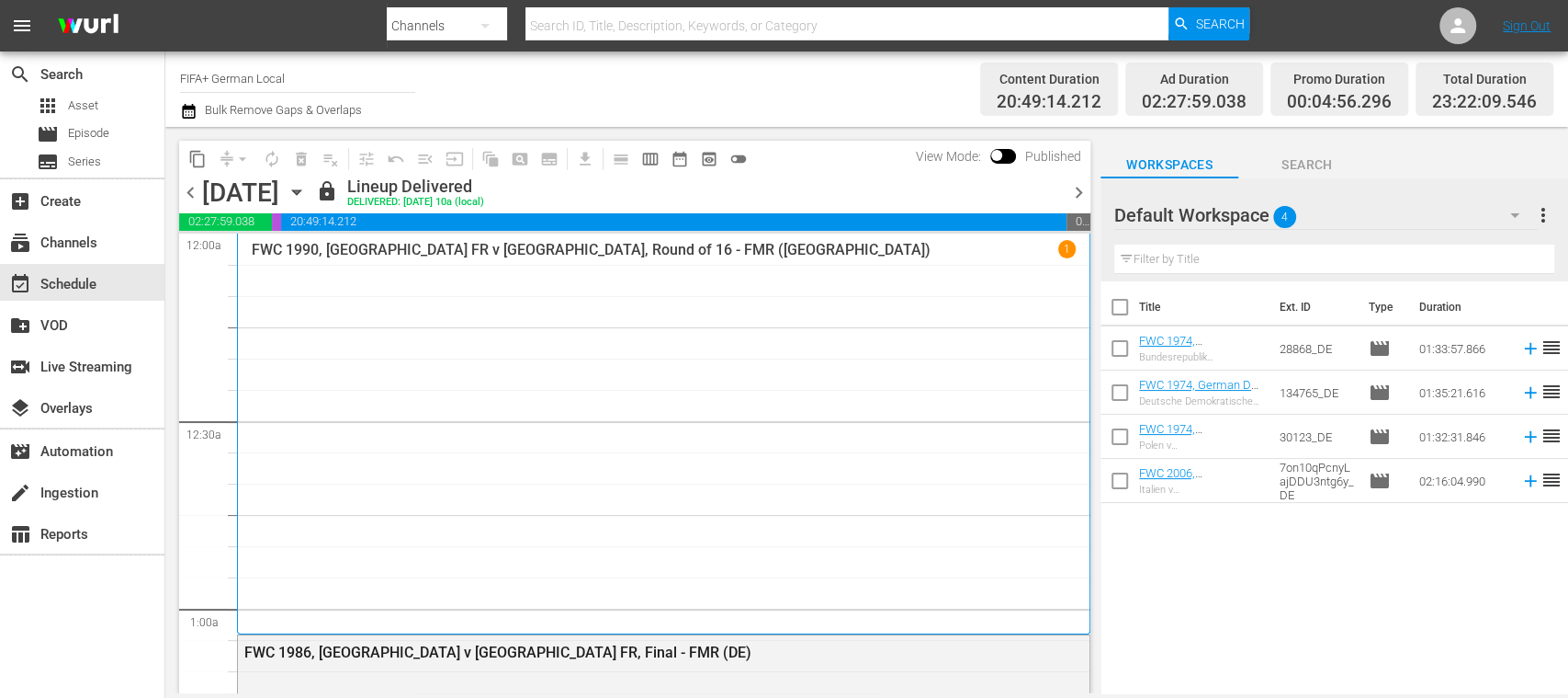
click at [1080, 191] on span "chevron_right" at bounding box center [1079, 192] width 23 height 23
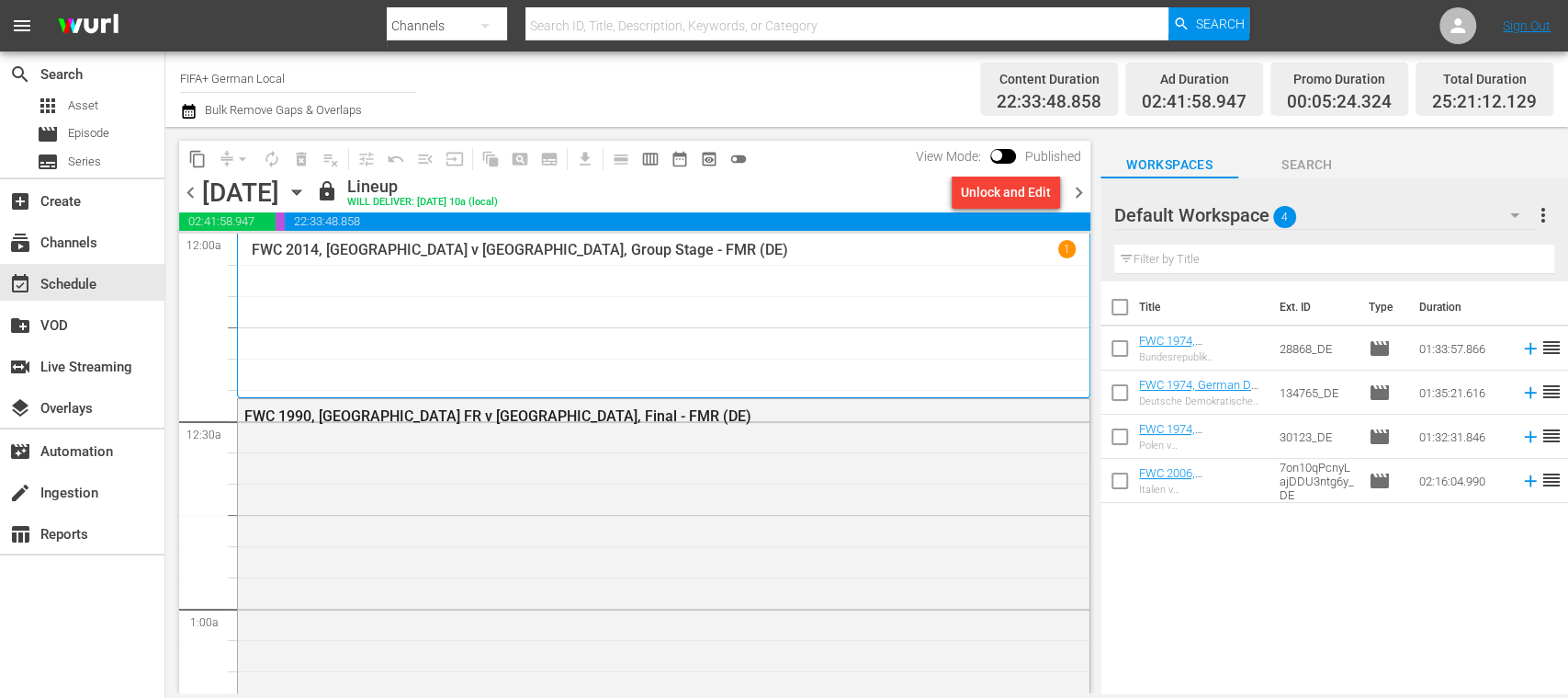
drag, startPoint x: 1091, startPoint y: 264, endPoint x: 1073, endPoint y: 240, distance: 30.0
click at [1073, 240] on div "S N A P S N A P S N A P S N A P S N A P S N A P S N A P S N A P S N A P S N A P…" at bounding box center [635, 463] width 911 height 460
click at [1082, 189] on span "chevron_right" at bounding box center [1079, 192] width 23 height 23
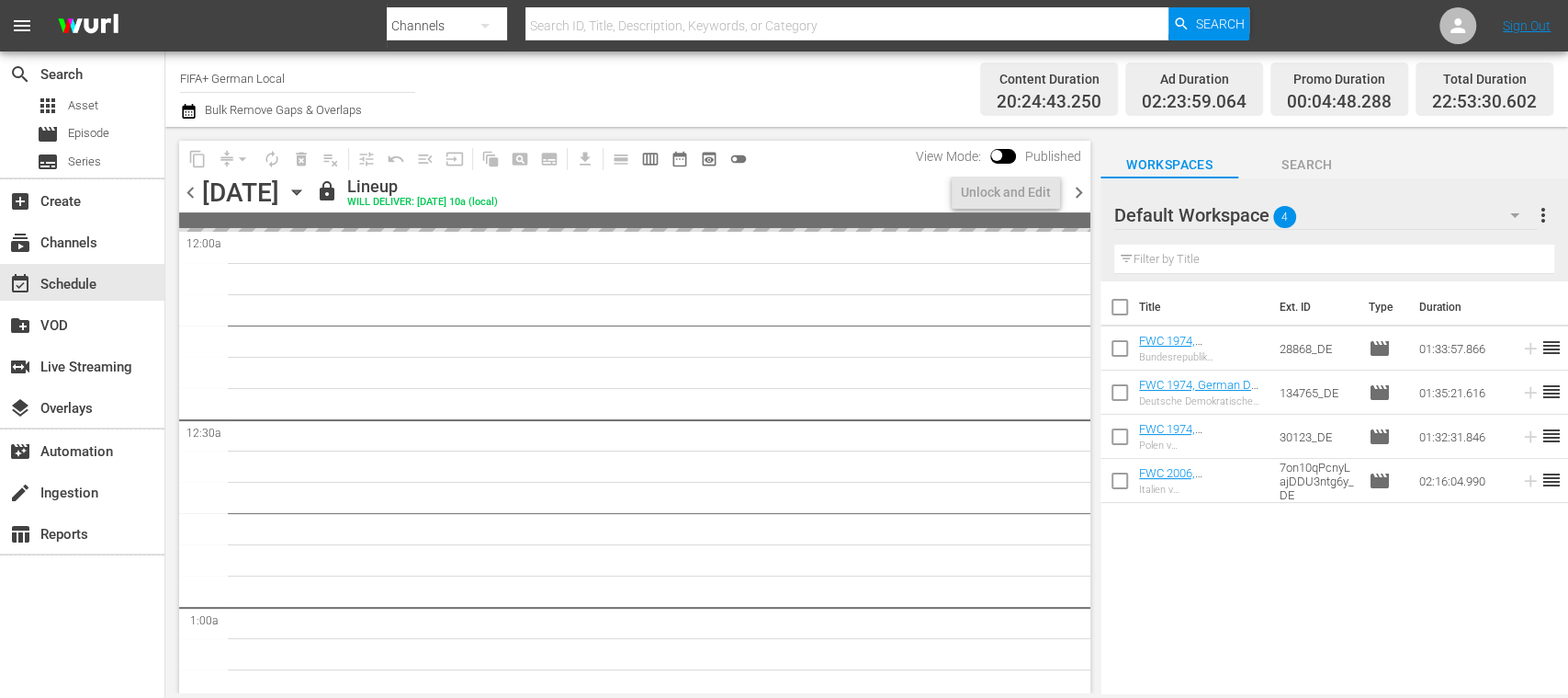
click at [1080, 188] on span "chevron_right" at bounding box center [1079, 192] width 23 height 23
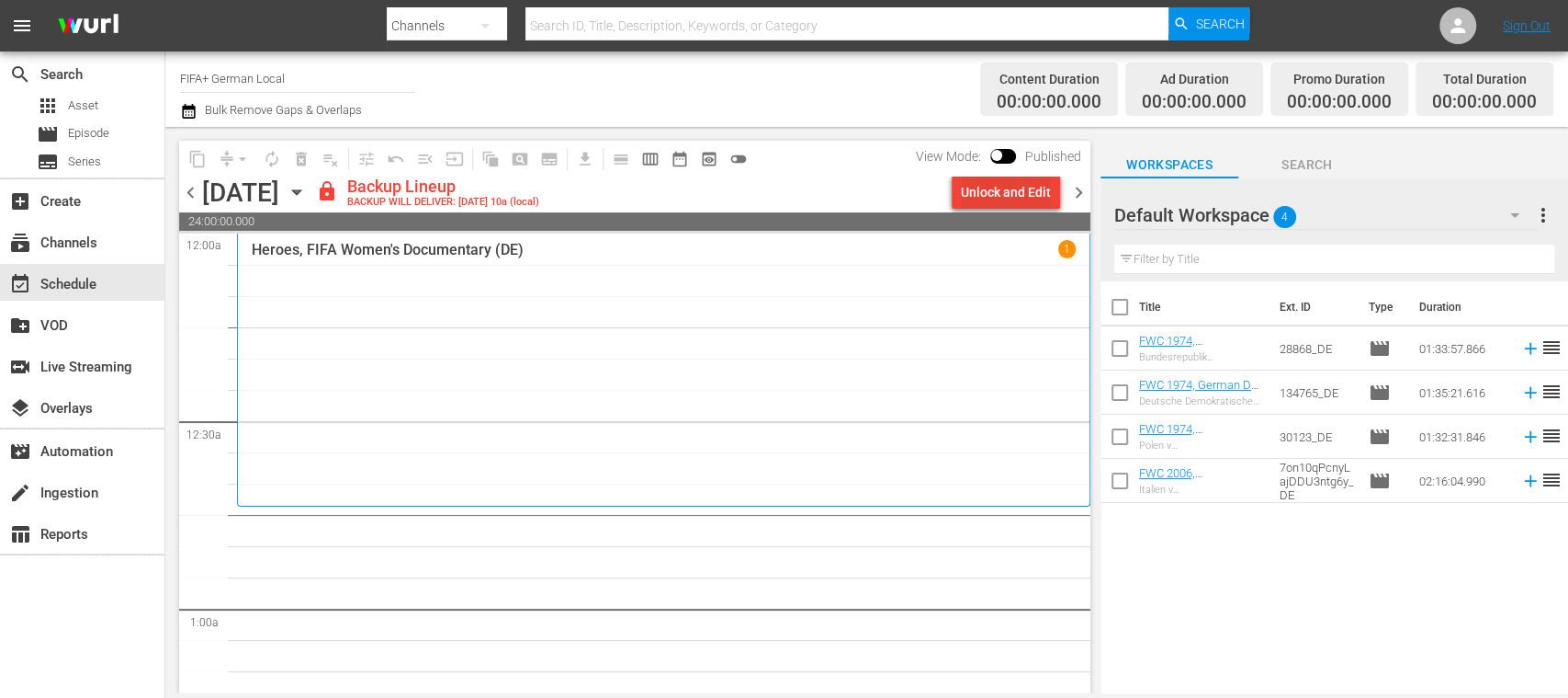
click at [1030, 193] on div "Unlock and Edit" at bounding box center [1006, 192] width 90 height 33
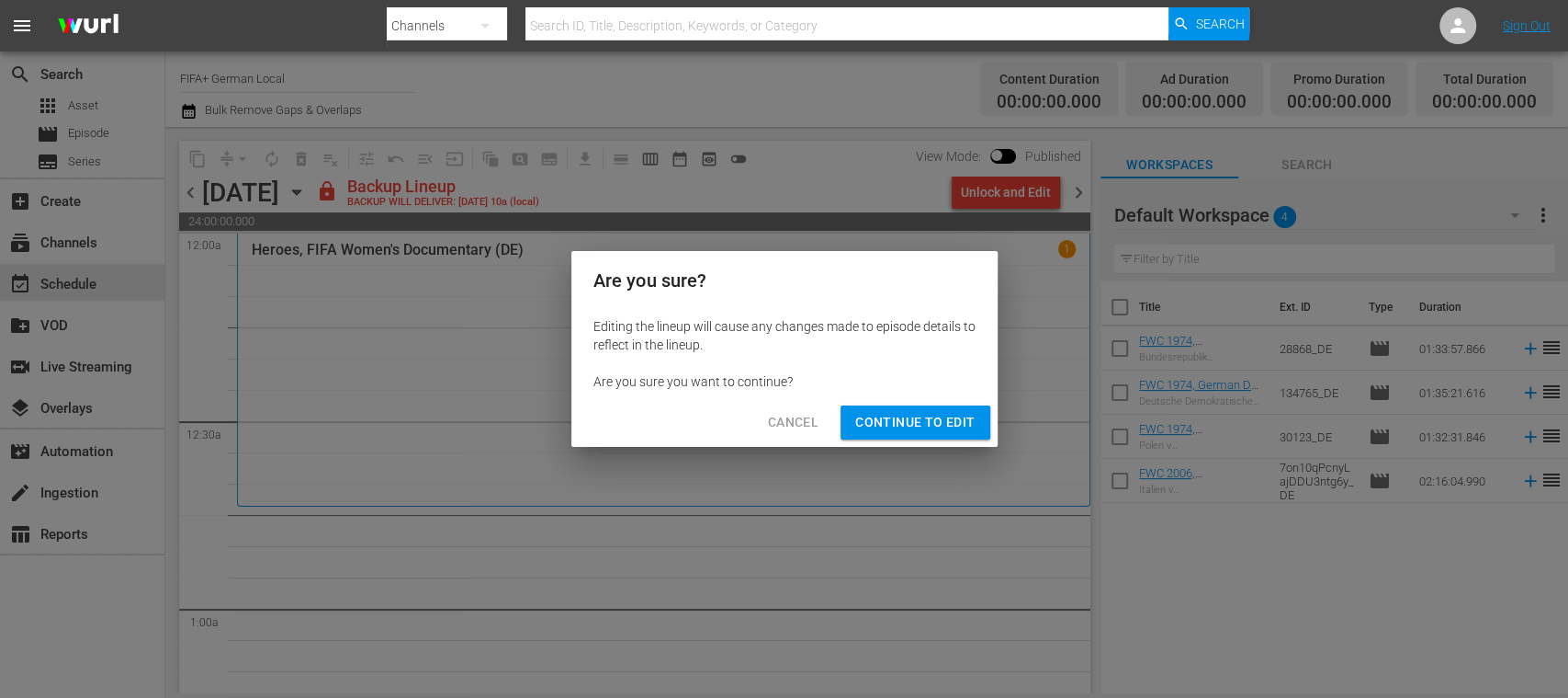
click at [944, 418] on span "Continue to Edit" at bounding box center [915, 423] width 119 height 23
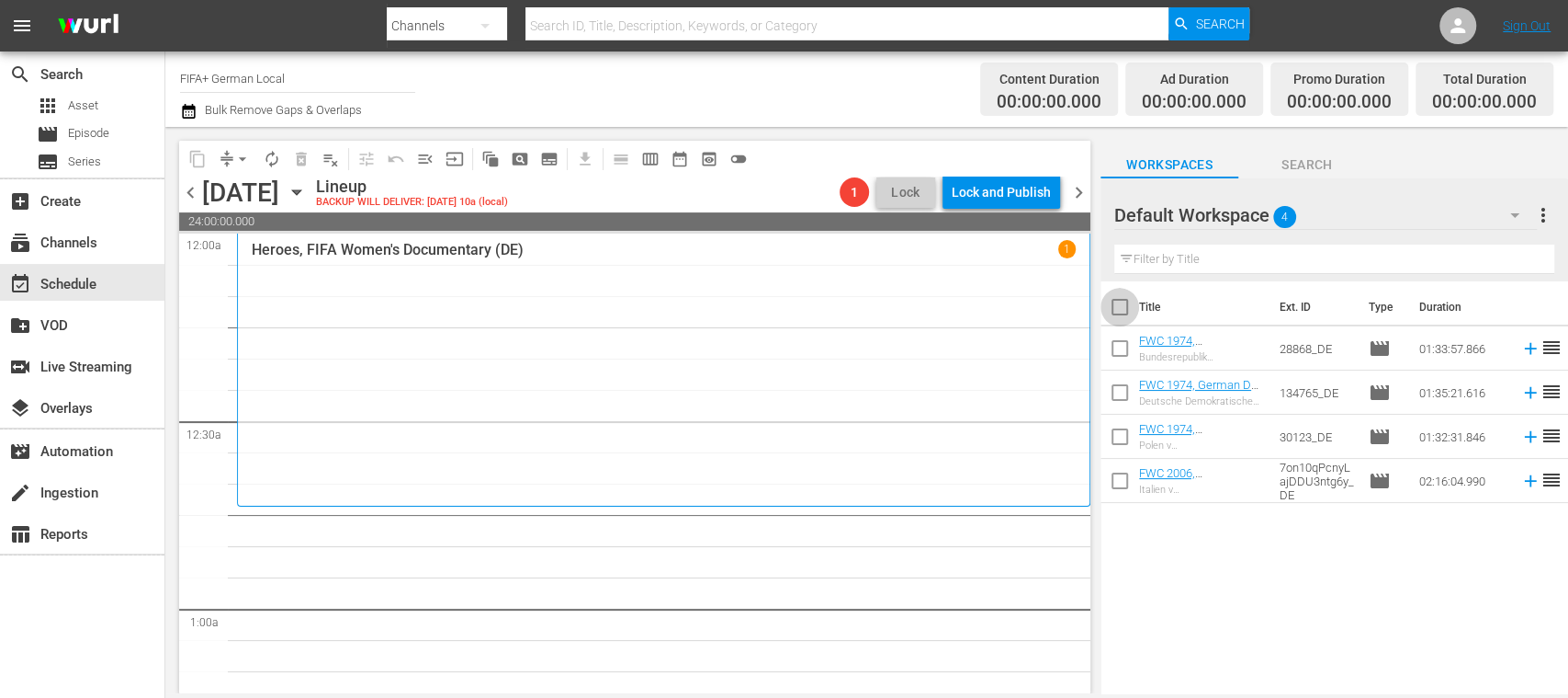
click at [1120, 308] on input "checkbox" at bounding box center [1120, 310] width 39 height 39
checkbox input "true"
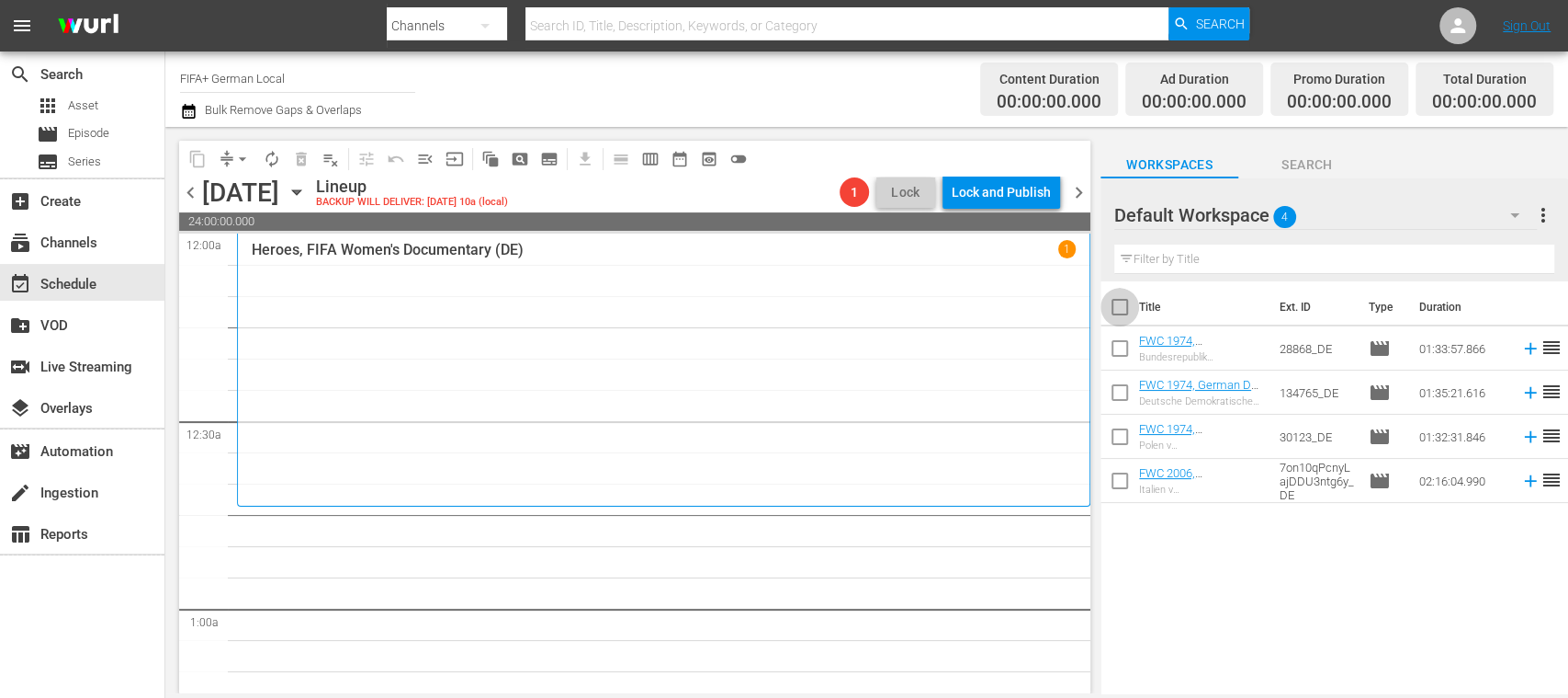
checkbox input "true"
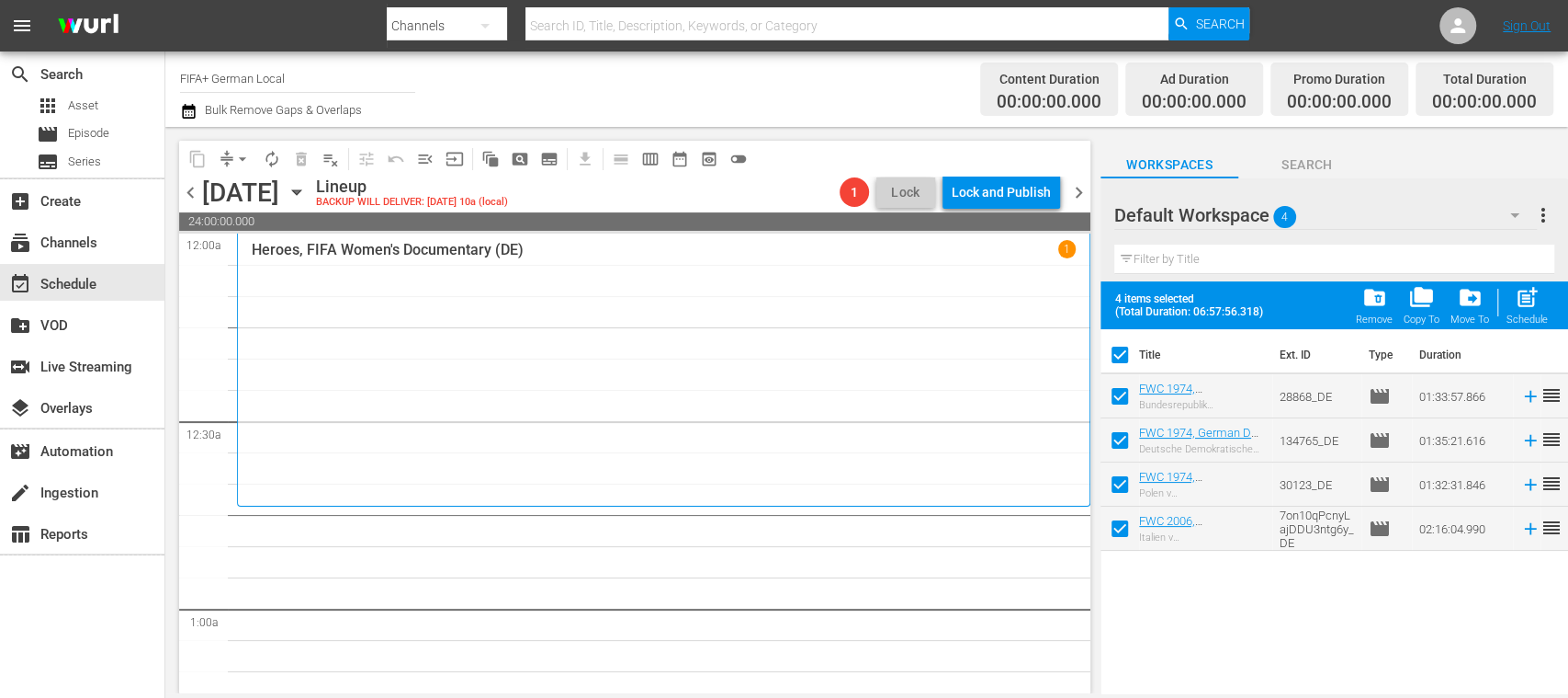
click at [1548, 215] on span "more_vert" at bounding box center [1543, 215] width 22 height 22
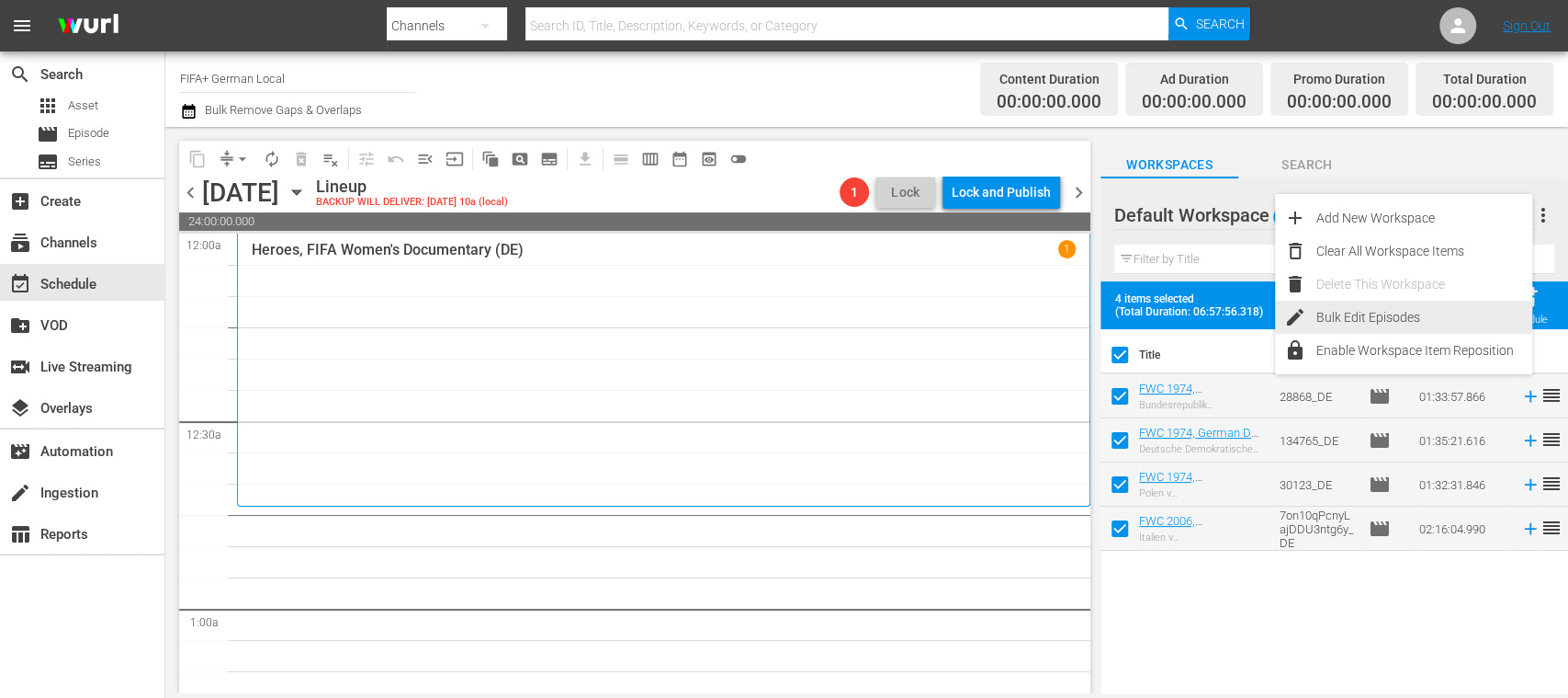
click at [1396, 315] on div "Bulk Edit Episodes" at bounding box center [1424, 317] width 216 height 33
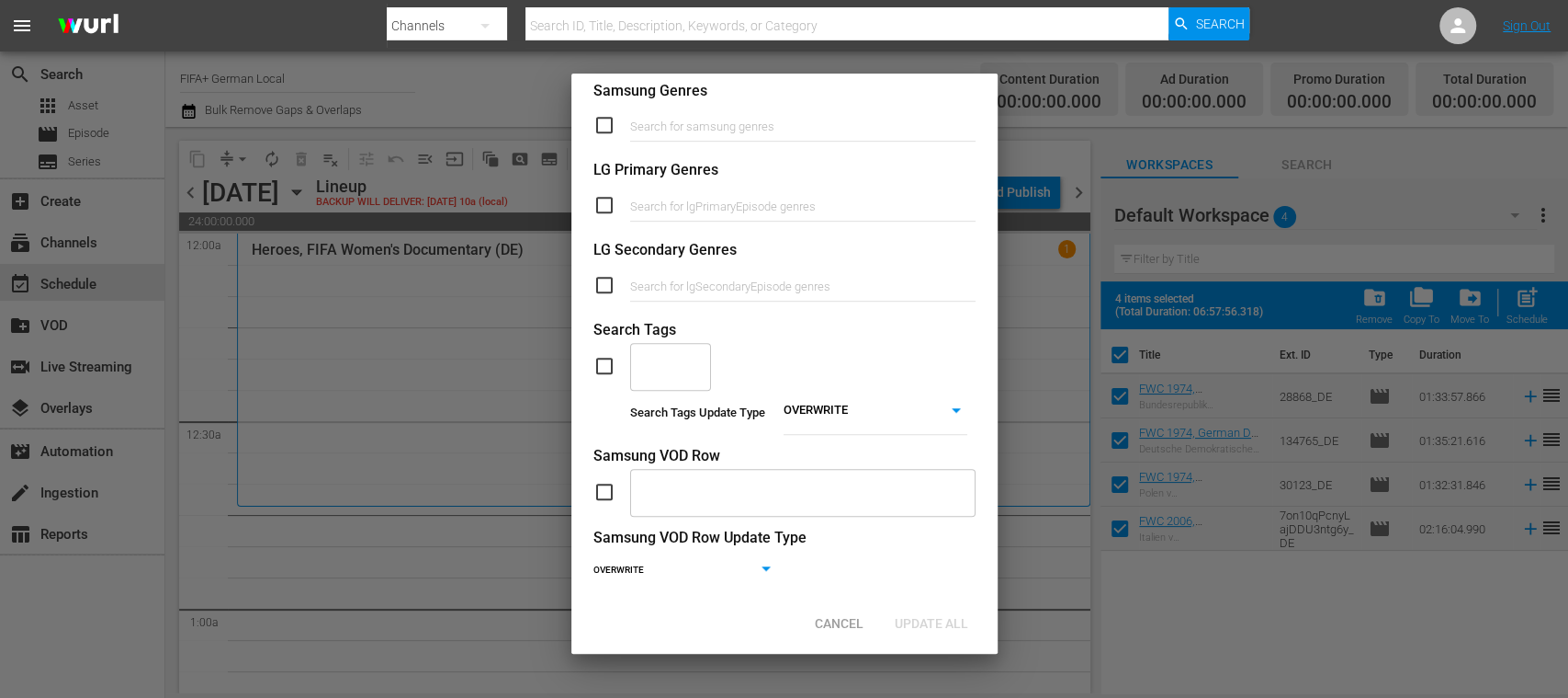
scroll to position [757, 0]
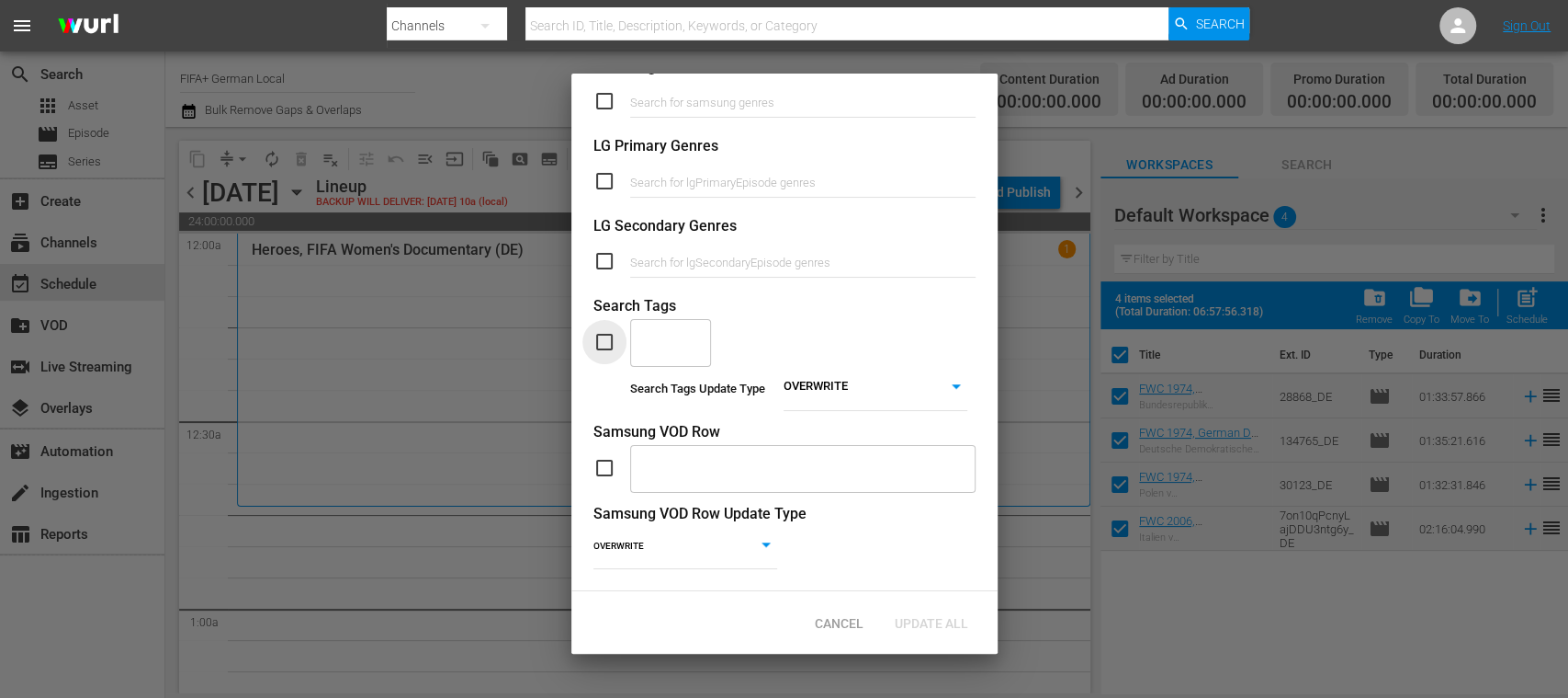
click at [599, 331] on input "checkbox" at bounding box center [612, 342] width 37 height 22
checkbox input "true"
click at [667, 325] on input "text" at bounding box center [657, 342] width 37 height 33
type input "full"
click at [680, 381] on span "TYPE_Full Match Replay" at bounding box center [672, 393] width 57 height 58
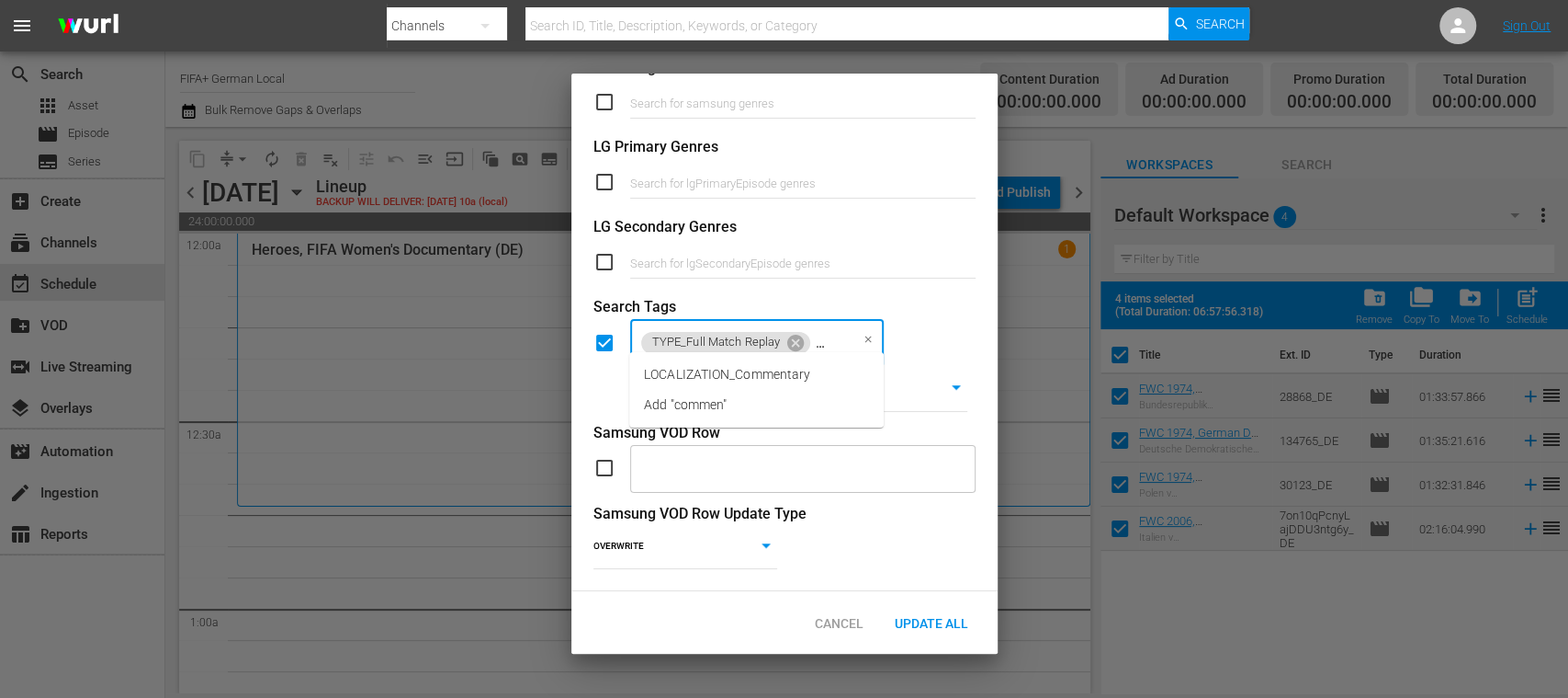
type input "comment"
click at [787, 377] on span "LOCALIZATION_Commentary" at bounding box center [727, 375] width 166 height 20
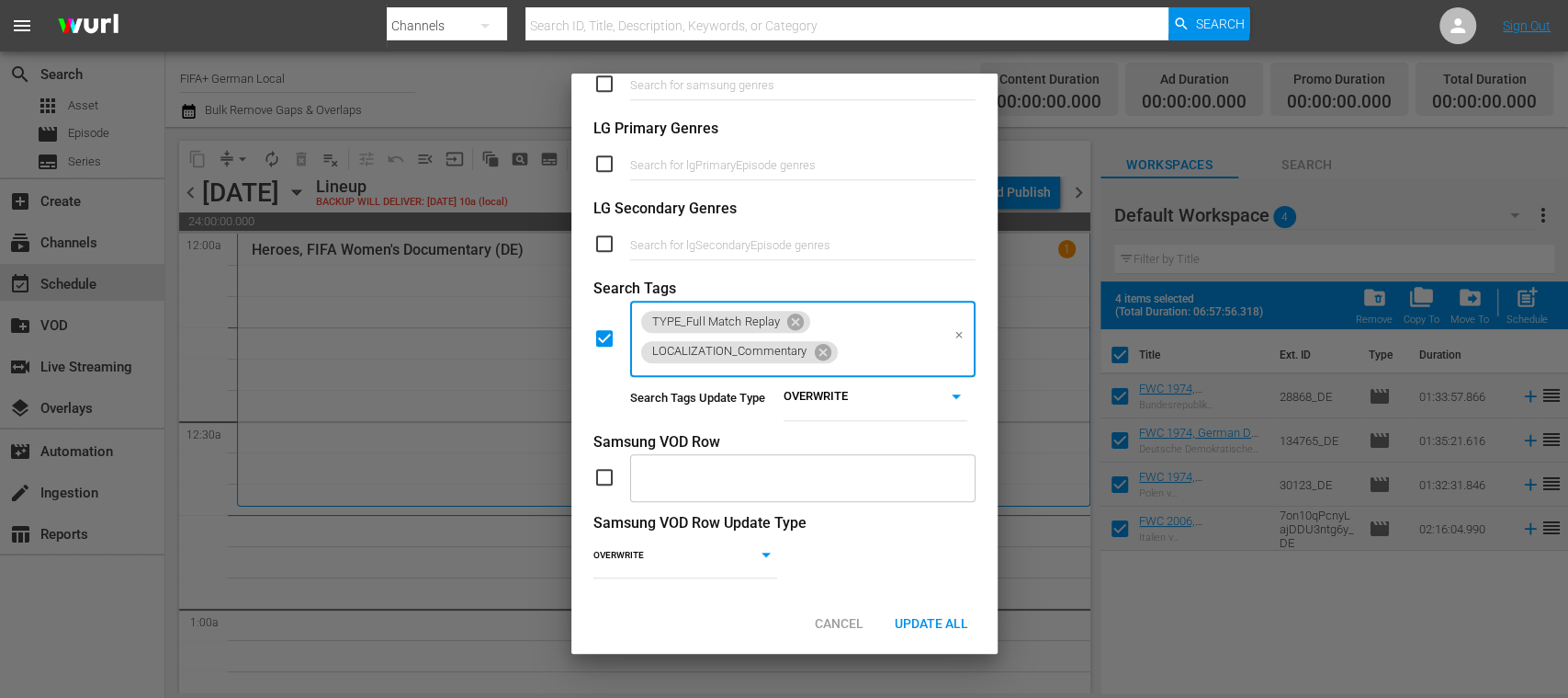
scroll to position [0, 0]
click at [930, 623] on span "Update All" at bounding box center [931, 623] width 102 height 15
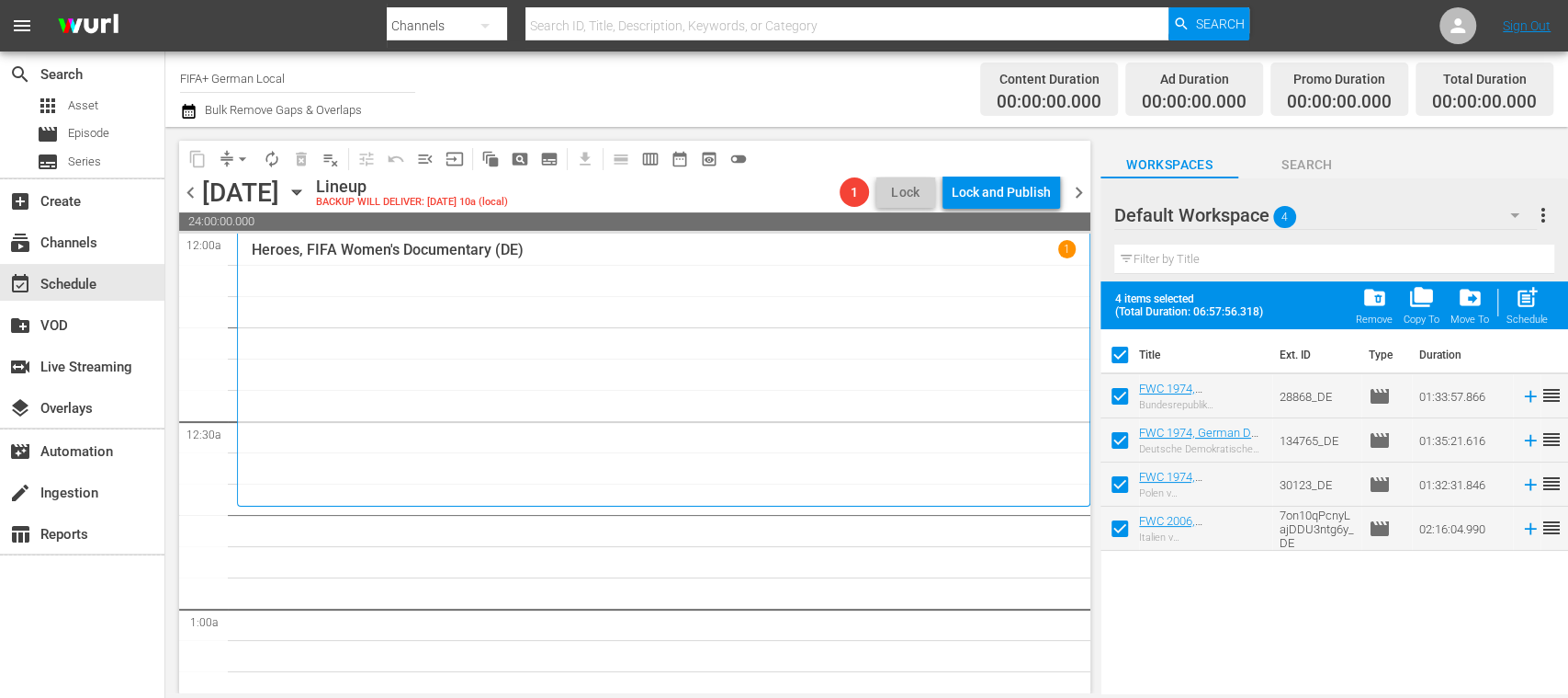
click at [1123, 529] on input "checkbox" at bounding box center [1120, 532] width 39 height 39
checkbox input "false"
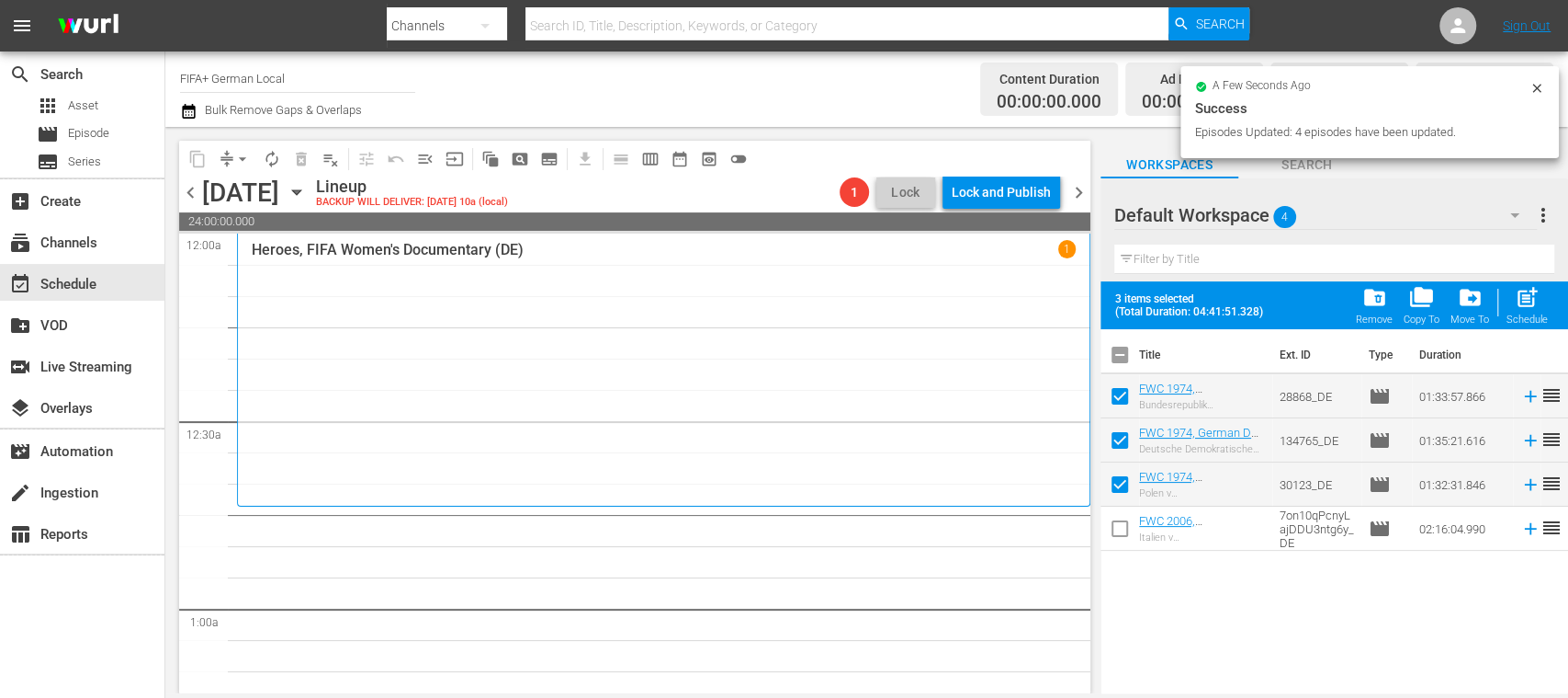
click at [1544, 215] on span "more_vert" at bounding box center [1543, 215] width 22 height 22
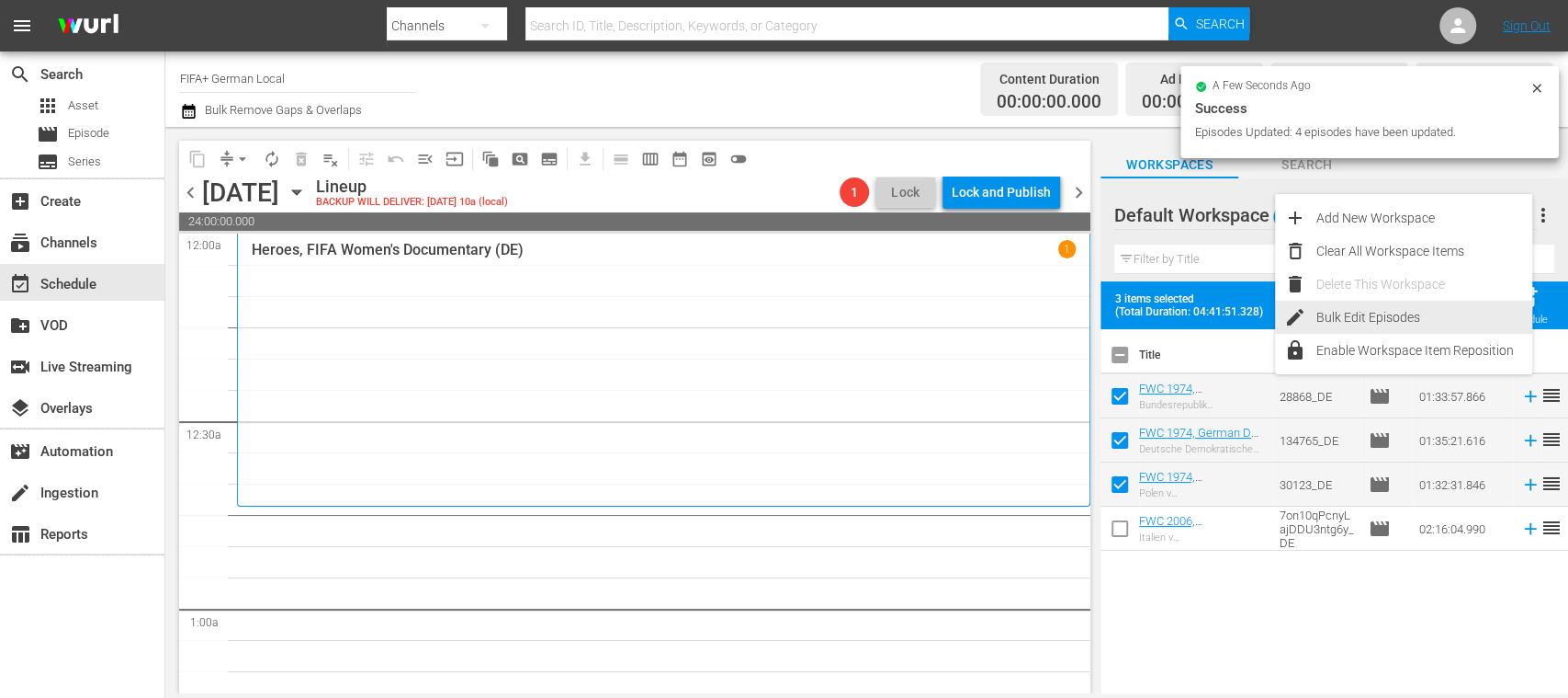
click at [1410, 310] on div "Bulk Edit Episodes" at bounding box center [1424, 317] width 216 height 33
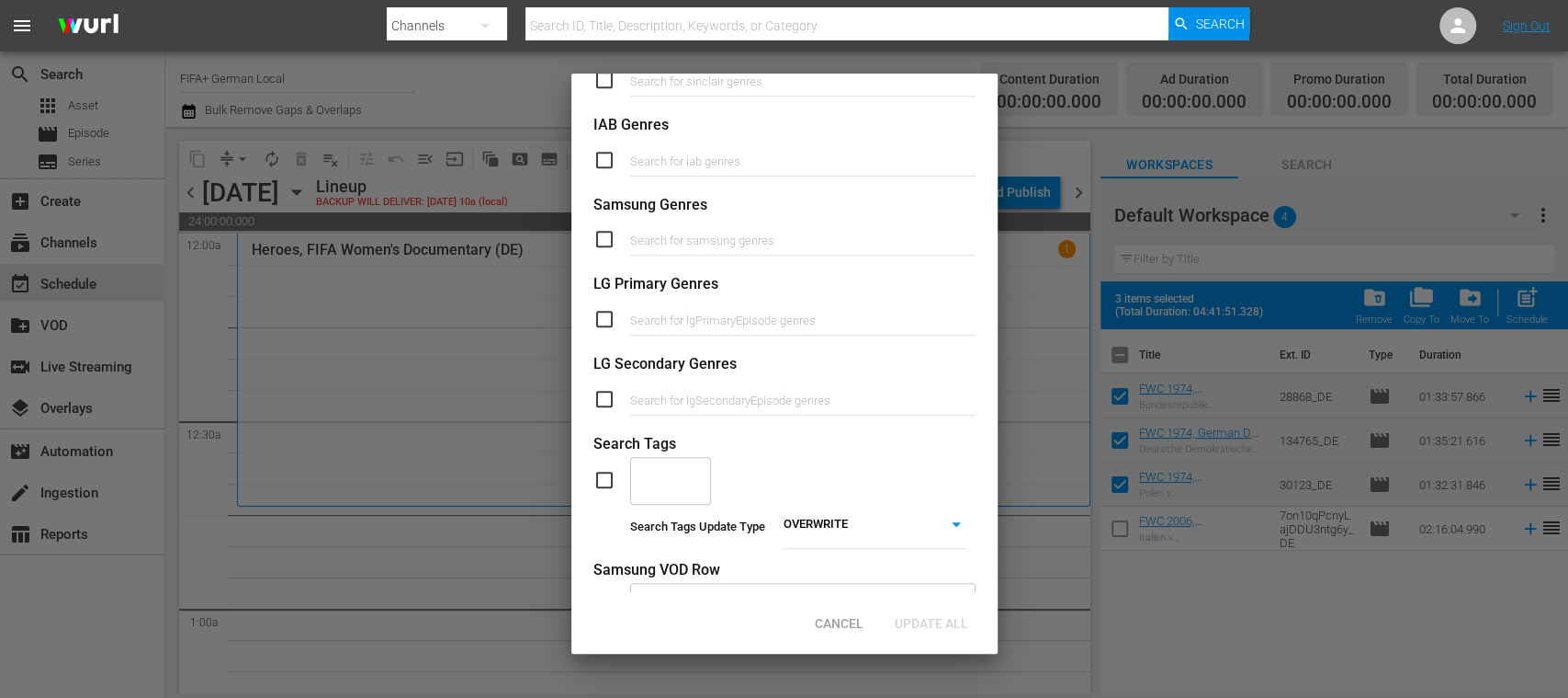
scroll to position [757, 0]
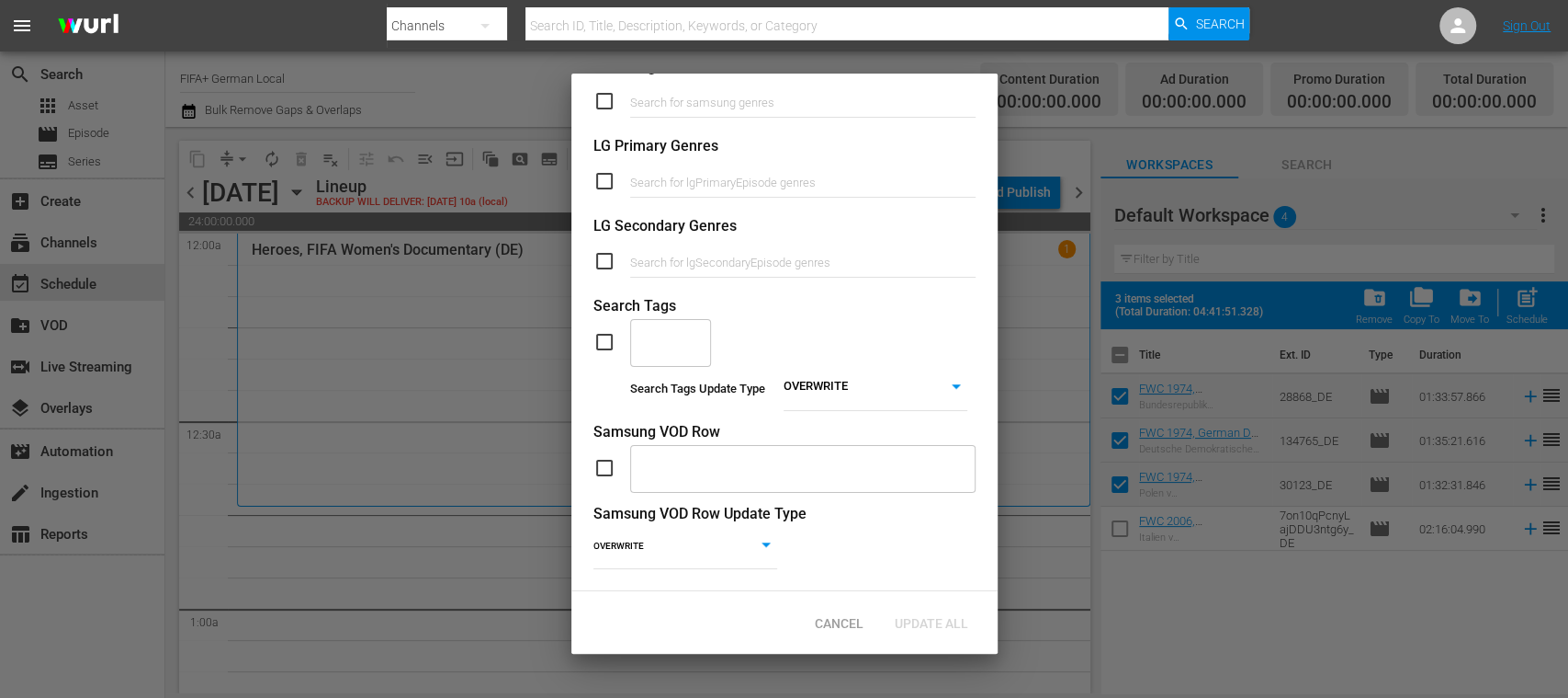
click at [853, 371] on body "menu Search By Channels Search ID, Title, Description, Keywords, or Category Se…" at bounding box center [784, 349] width 1568 height 698
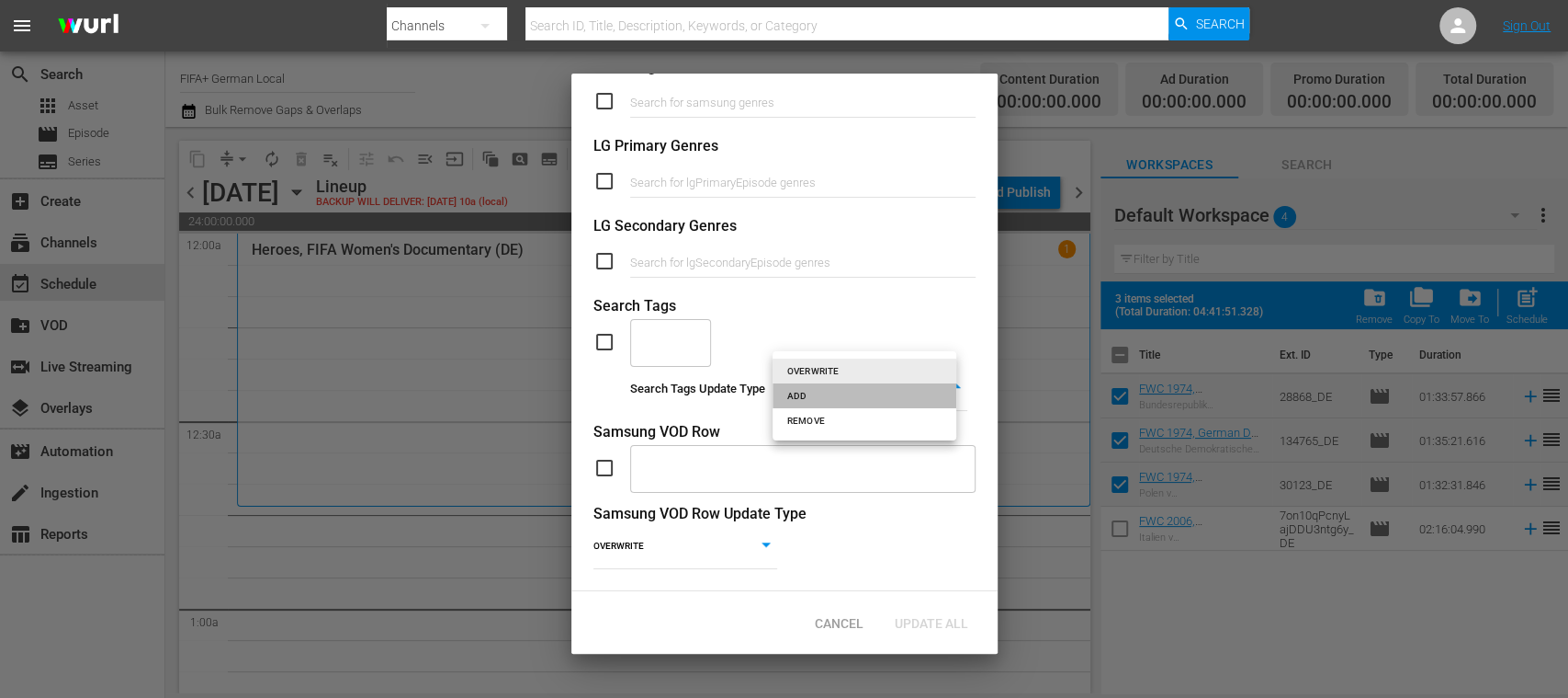
click at [822, 392] on li "ADD" at bounding box center [864, 395] width 183 height 24
type input "ADD"
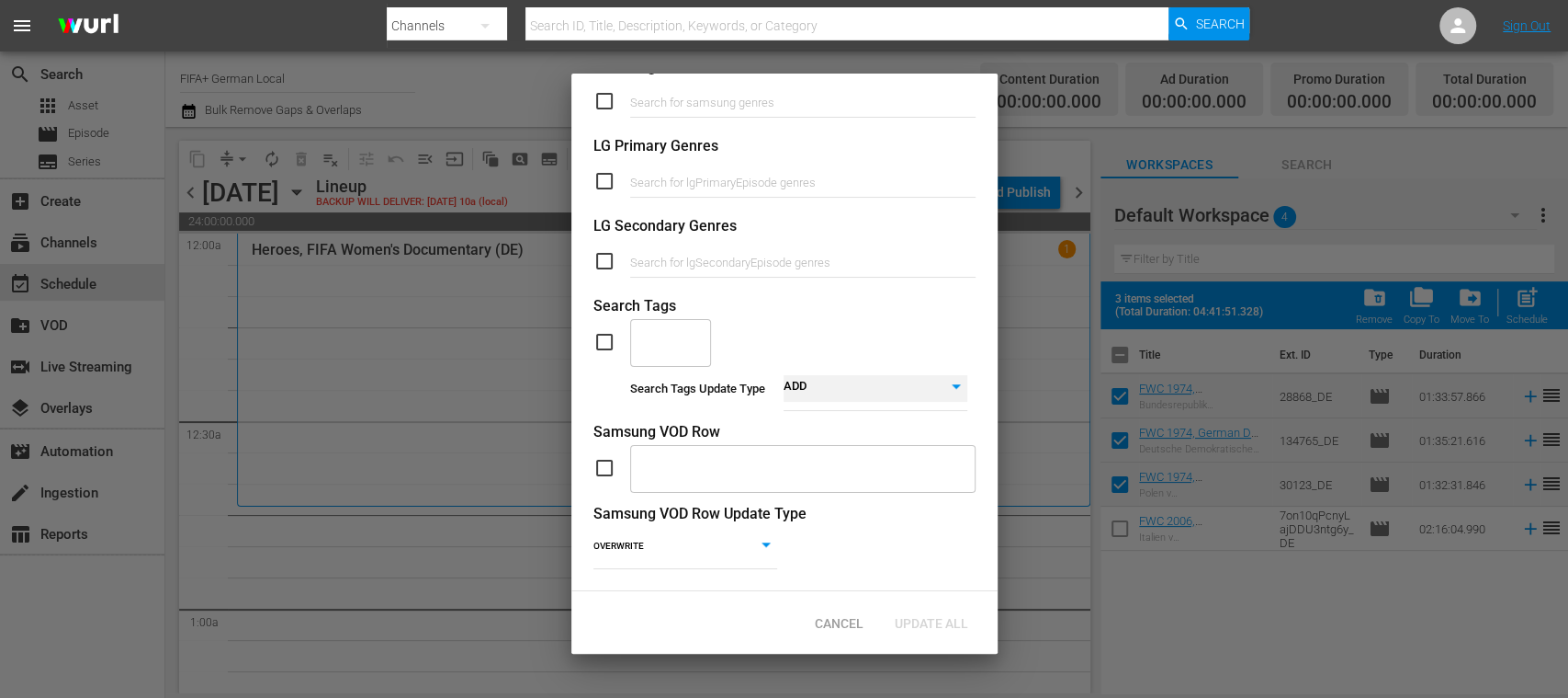
click at [680, 329] on div "​" at bounding box center [670, 342] width 81 height 50
click at [602, 332] on input "checkbox" at bounding box center [612, 343] width 37 height 22
checkbox input "true"
click at [665, 325] on input "text" at bounding box center [657, 342] width 37 height 33
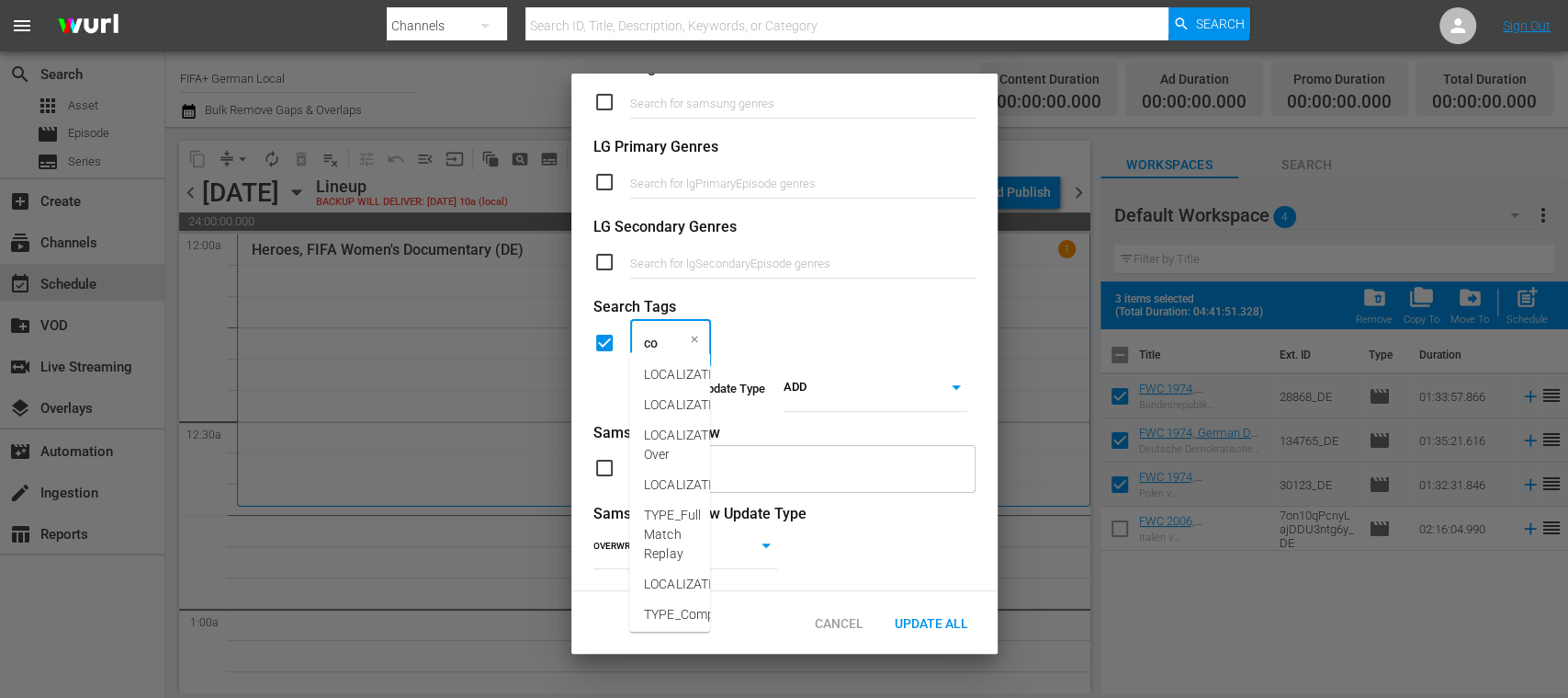
type input "con"
drag, startPoint x: 668, startPoint y: 368, endPoint x: 684, endPoint y: 379, distance: 19.4
click at [669, 368] on span "LOCALIZATION_Content" at bounding box center [712, 375] width 138 height 20
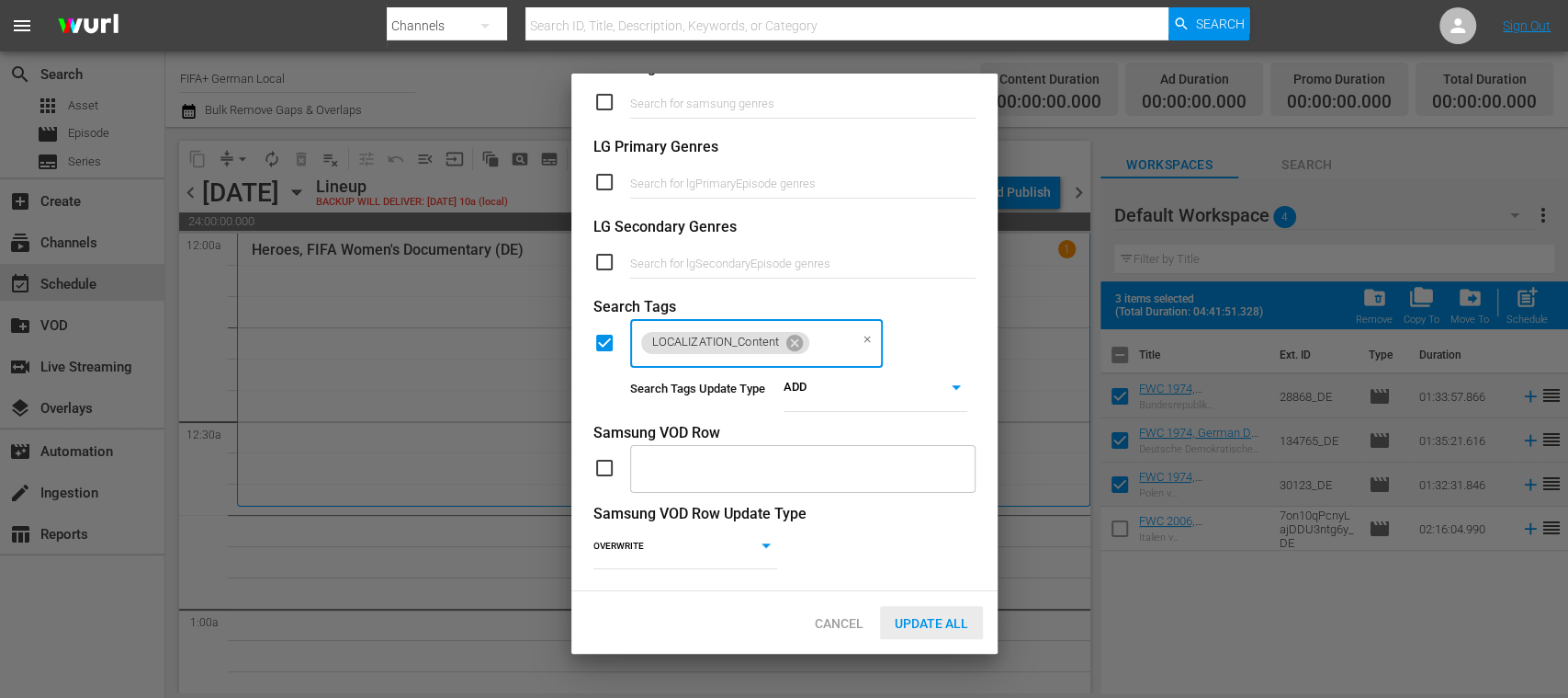
click at [946, 621] on span "Update All" at bounding box center [931, 623] width 102 height 15
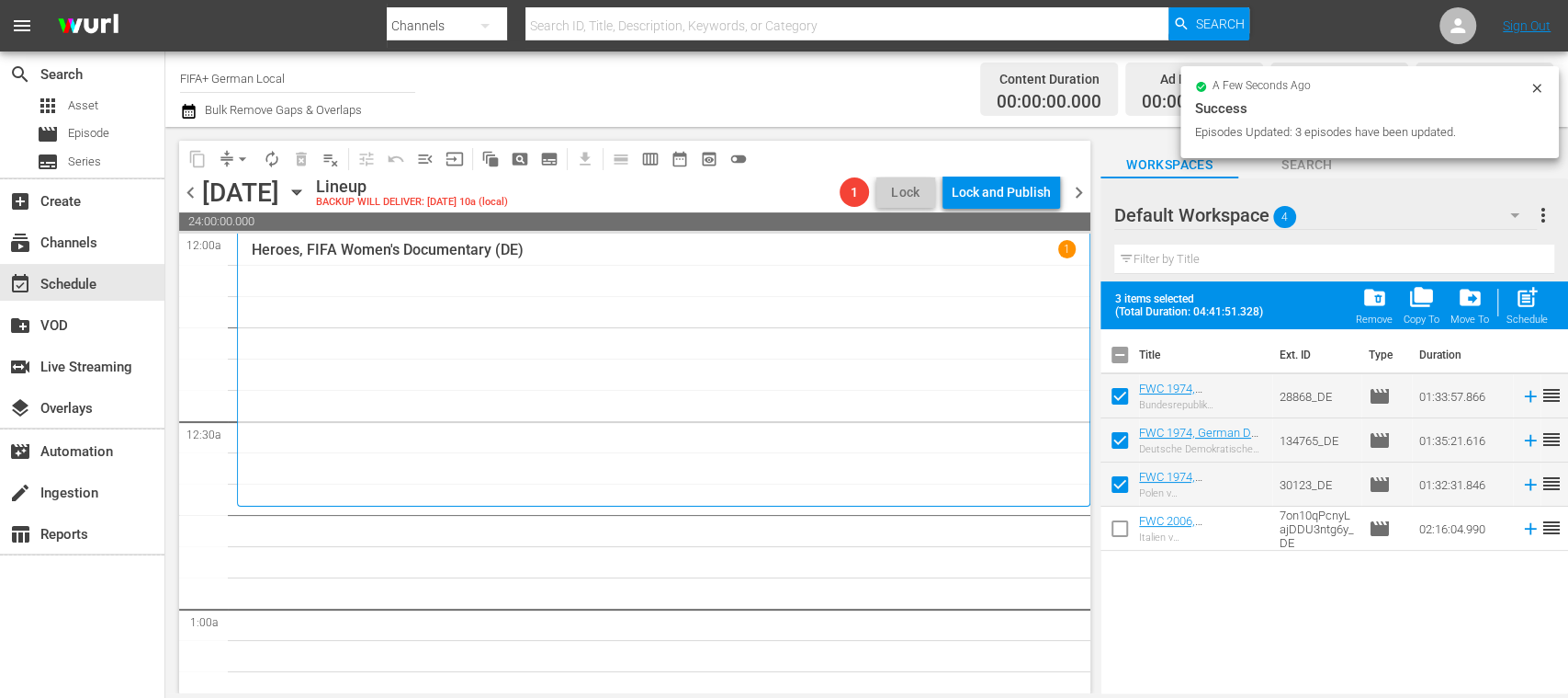
click at [1123, 350] on input "checkbox" at bounding box center [1120, 358] width 39 height 39
checkbox input "true"
click at [1527, 304] on span "post_add" at bounding box center [1527, 297] width 24 height 24
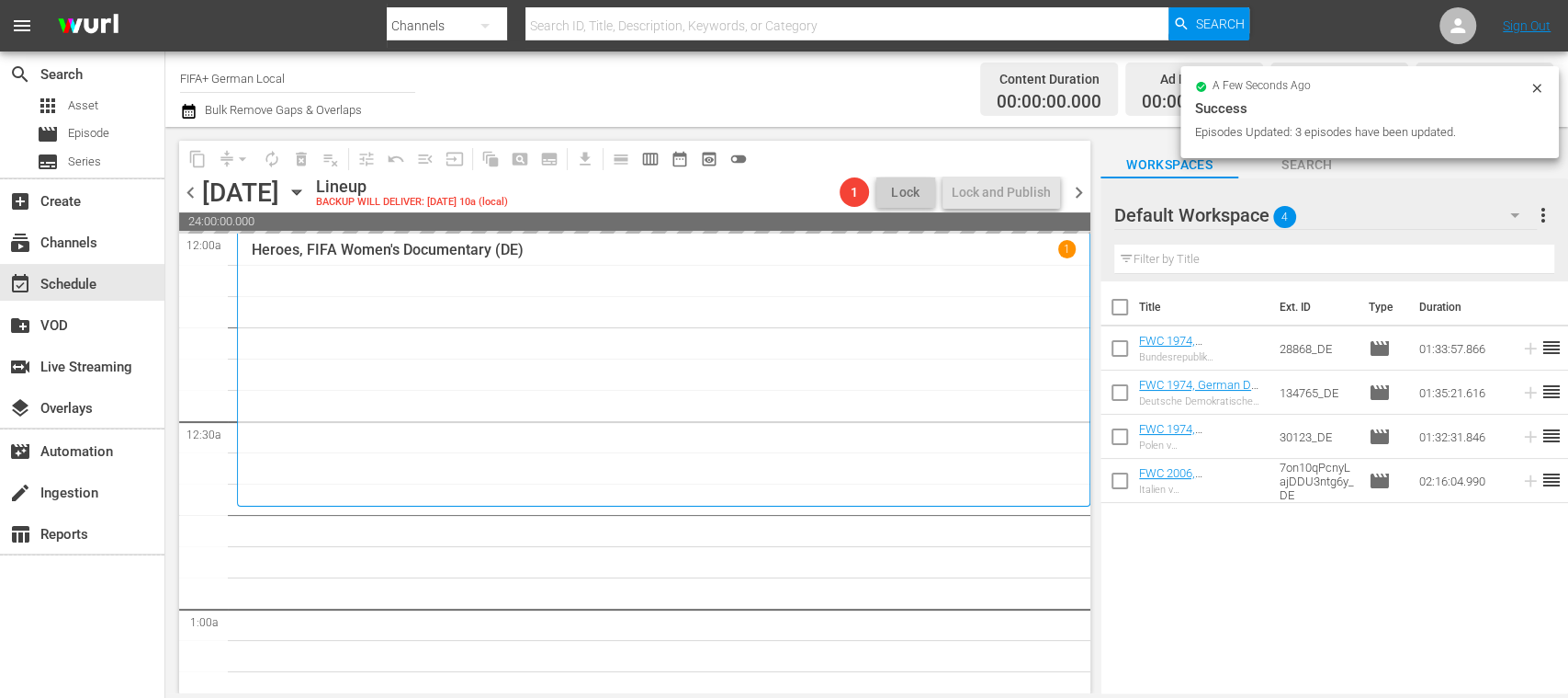
checkbox input "false"
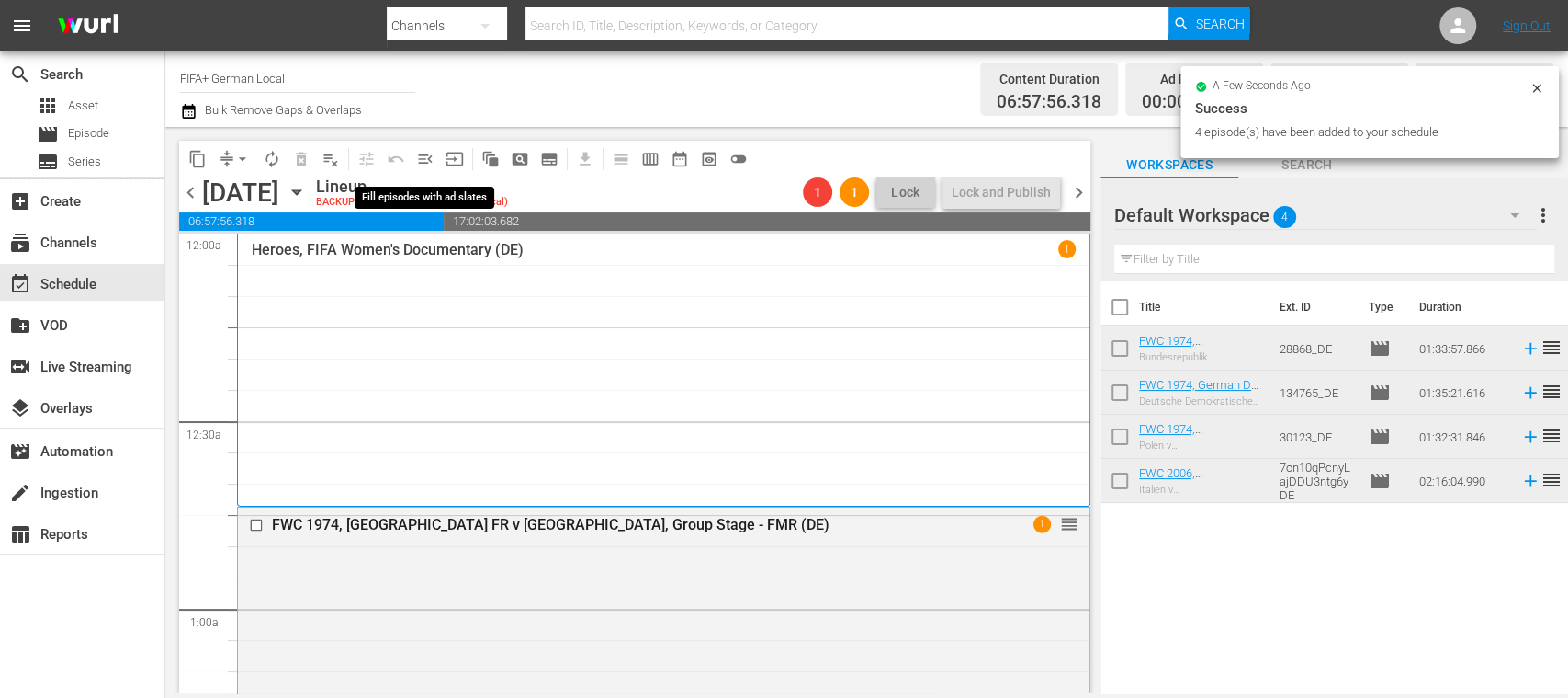
click at [428, 159] on span "menu_open" at bounding box center [425, 158] width 19 height 19
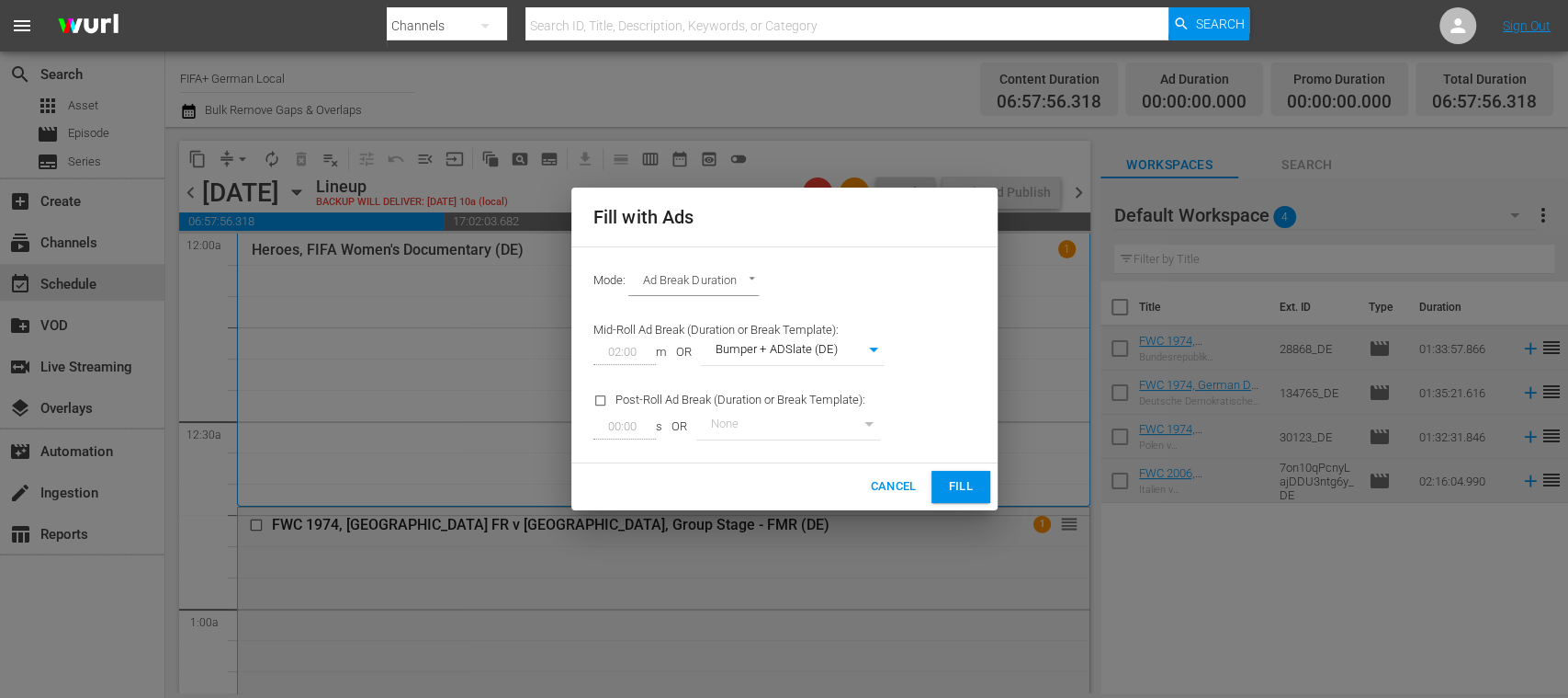
click at [970, 478] on span "Fill" at bounding box center [961, 487] width 29 height 21
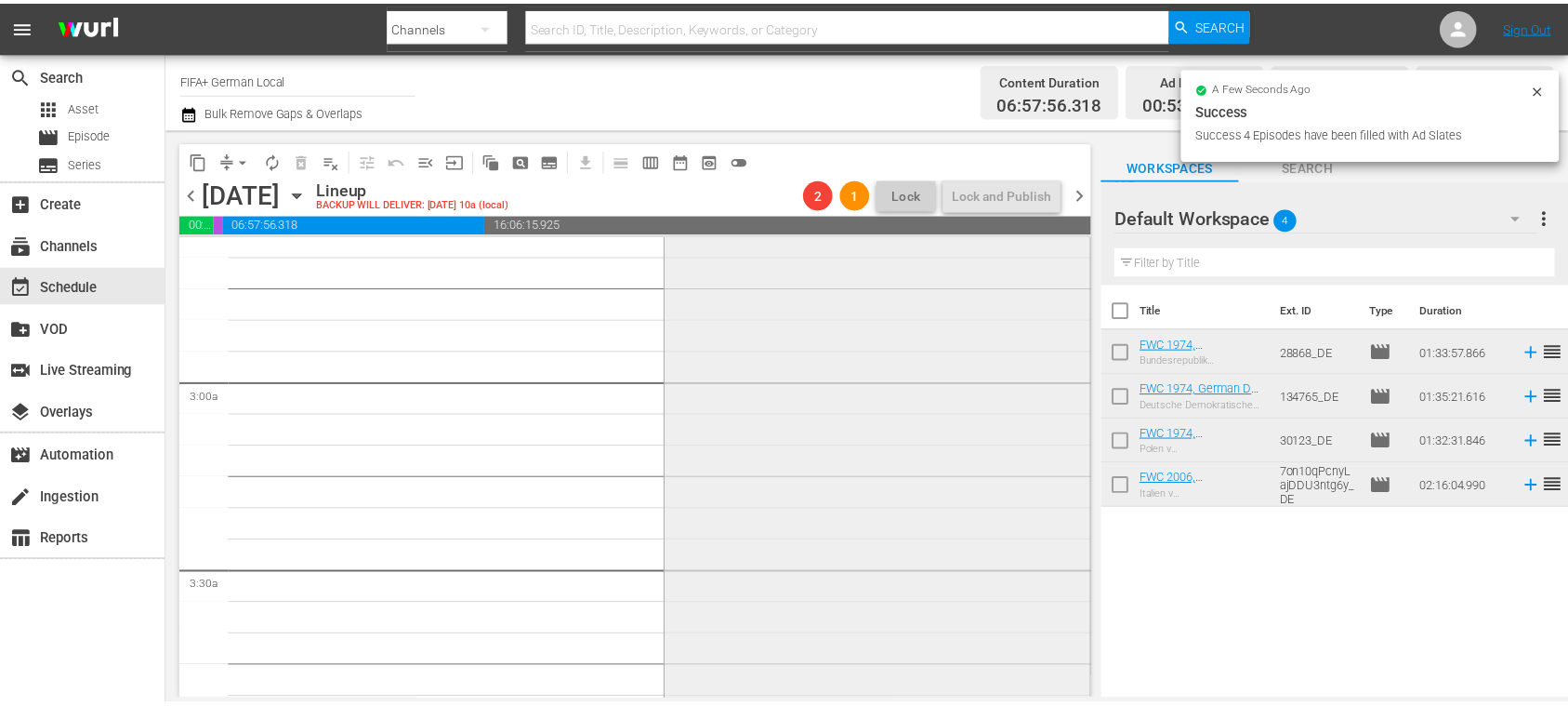
scroll to position [661, 0]
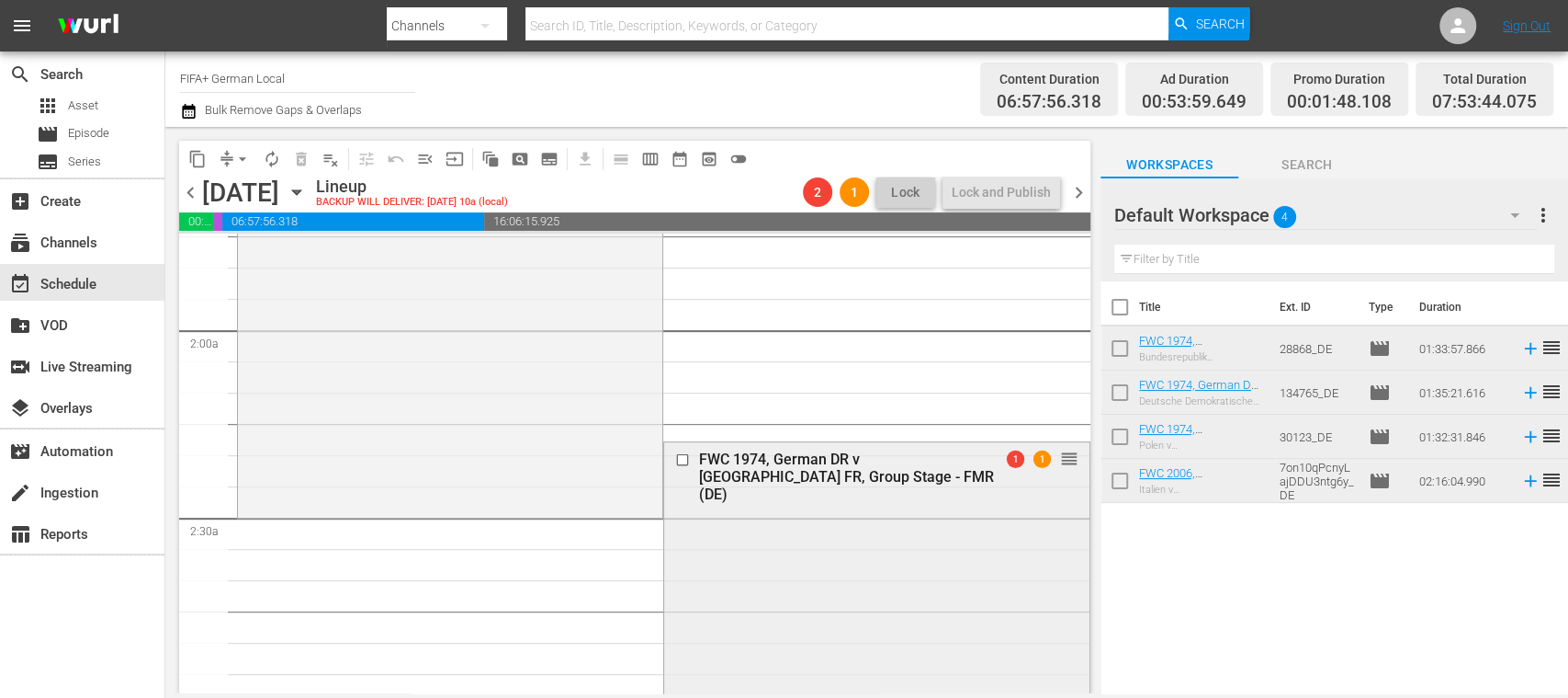
click at [799, 465] on div "FWC 1974, German DR v [GEOGRAPHIC_DATA] FR, Group Stage - FMR (DE)" at bounding box center [848, 476] width 299 height 53
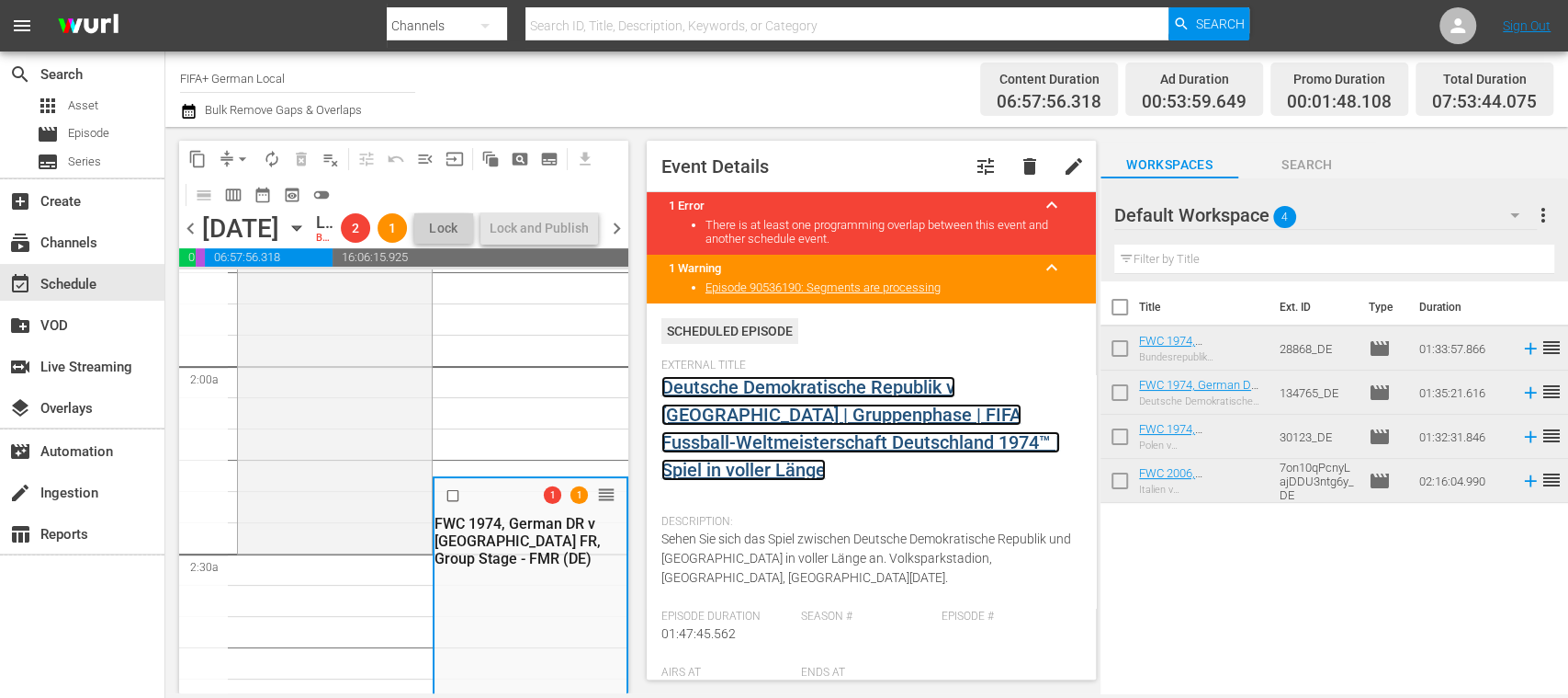
click at [759, 397] on link "Deutsche Demokratische Republik v [GEOGRAPHIC_DATA] | Gruppenphase | FIFA Fussb…" at bounding box center [861, 428] width 399 height 104
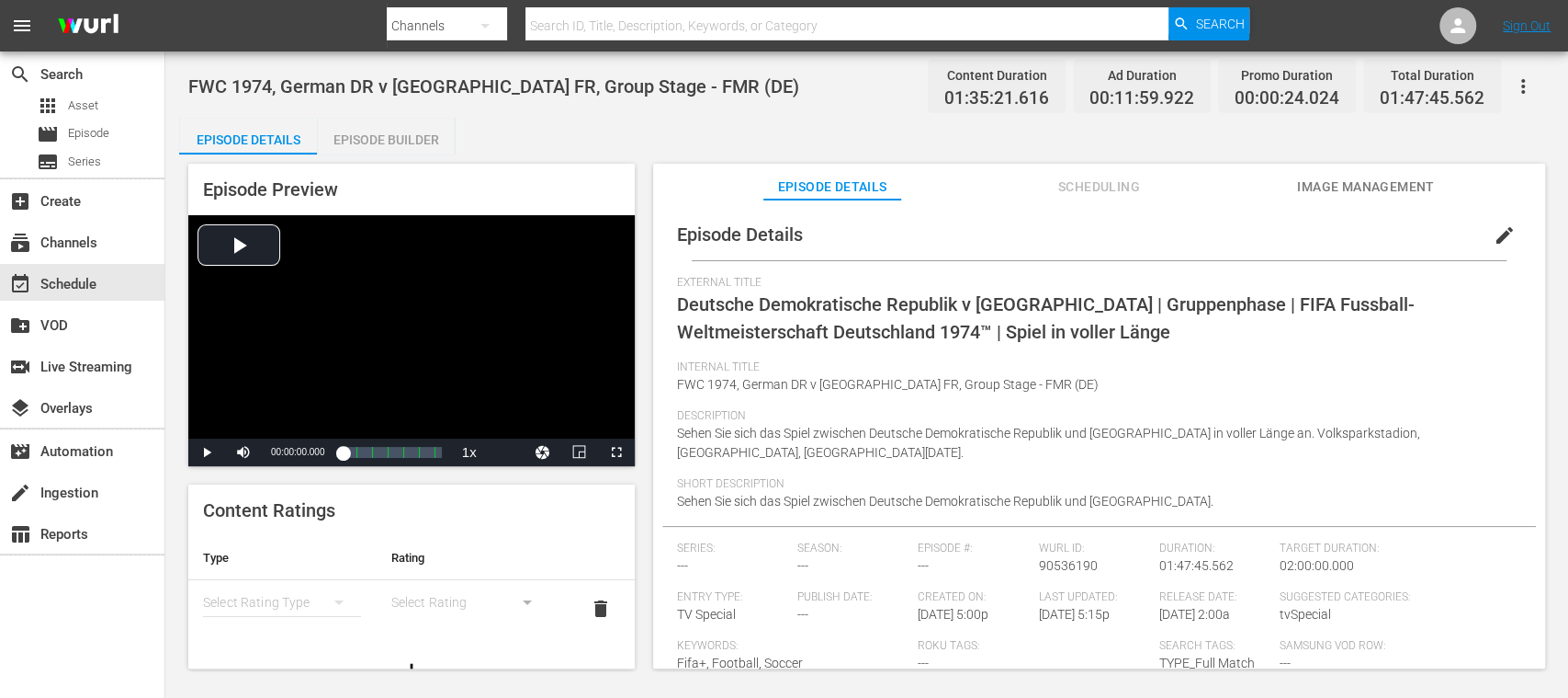
click at [421, 132] on div "Episode Builder" at bounding box center [385, 140] width 138 height 44
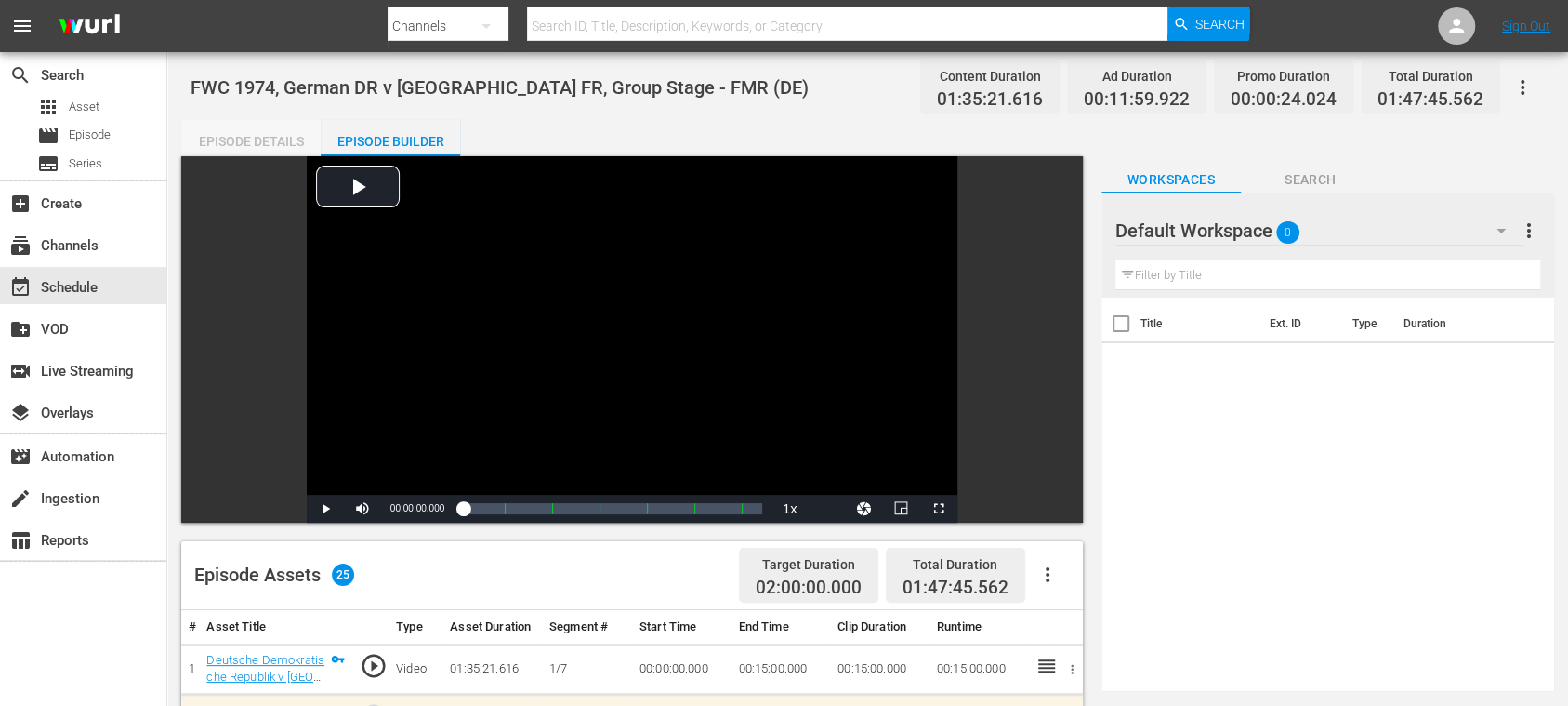
click at [268, 143] on div "Episode Details" at bounding box center [251, 141] width 139 height 44
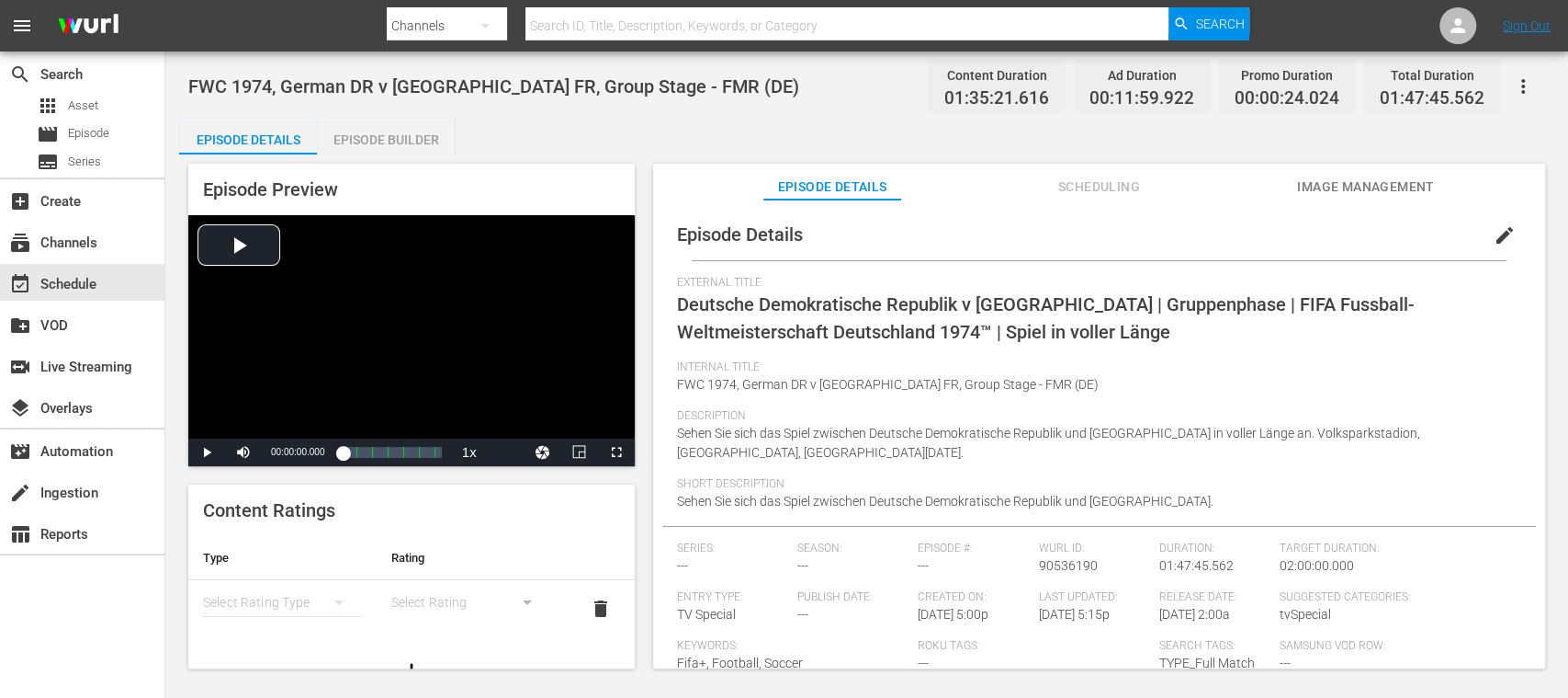
scroll to position [171, 0]
